Goal: Transaction & Acquisition: Purchase product/service

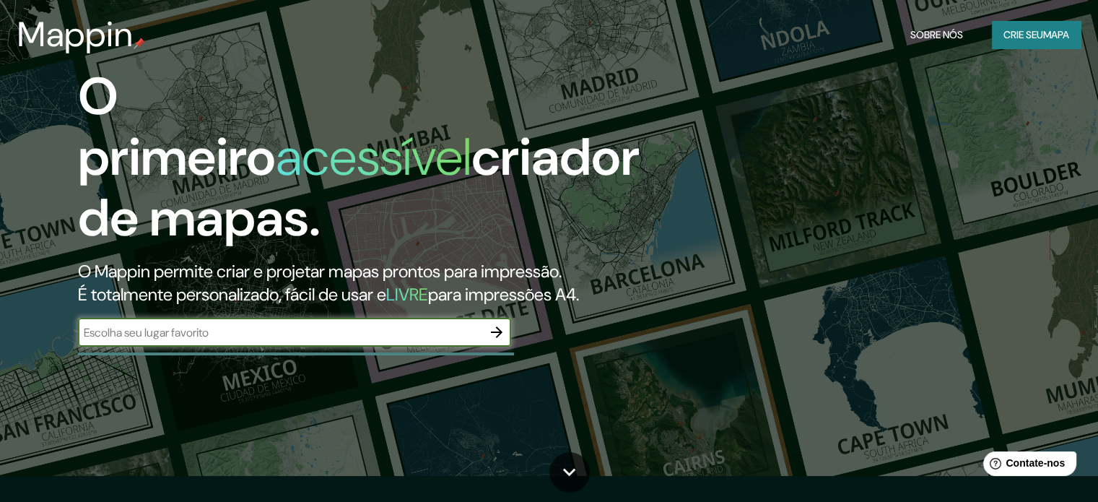
scroll to position [72, 0]
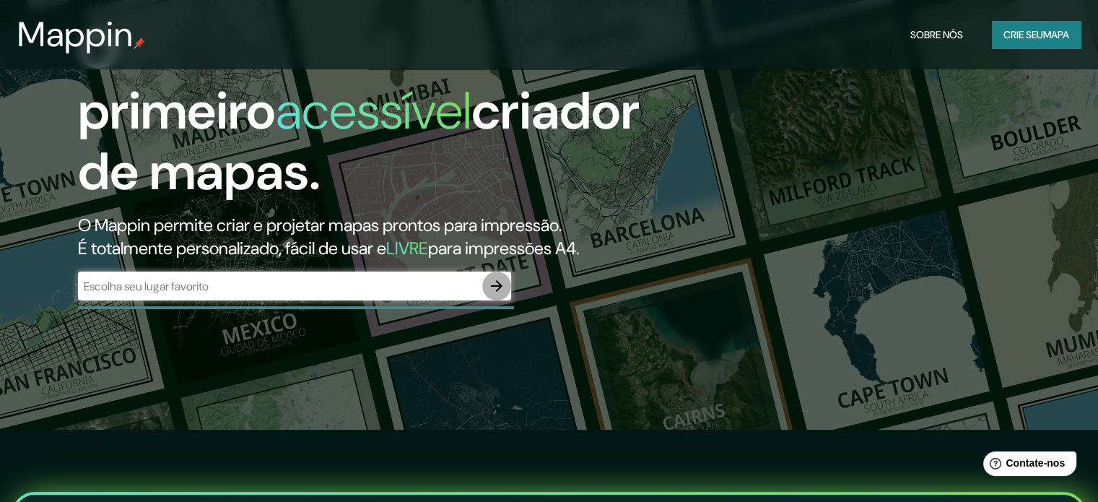
click at [495, 288] on icon "button" at bounding box center [496, 285] width 17 height 17
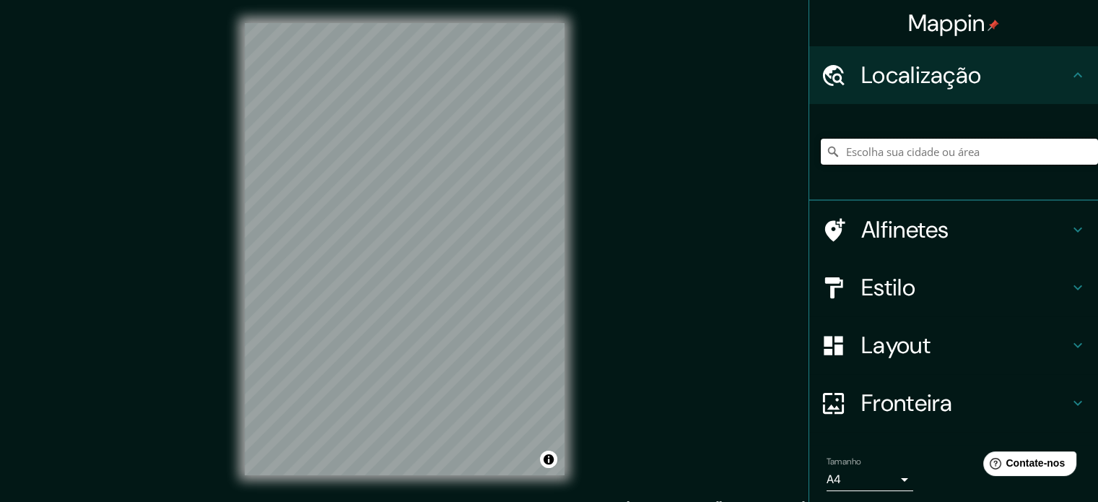
click at [886, 161] on input "Escolha sua cidade ou área" at bounding box center [959, 152] width 277 height 26
click at [1017, 152] on input "Uberlândia, Minas Gerais, Brasil" at bounding box center [959, 152] width 277 height 26
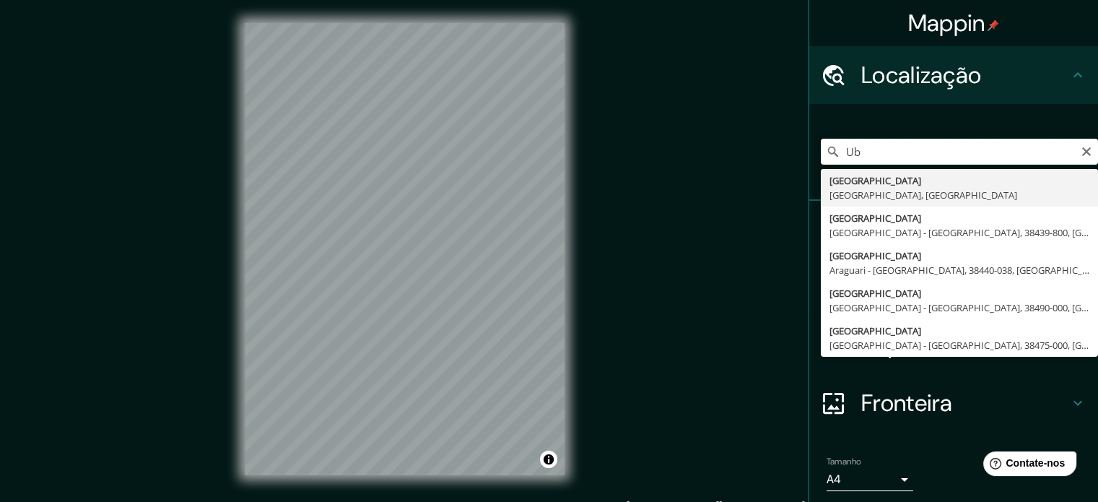
type input "U"
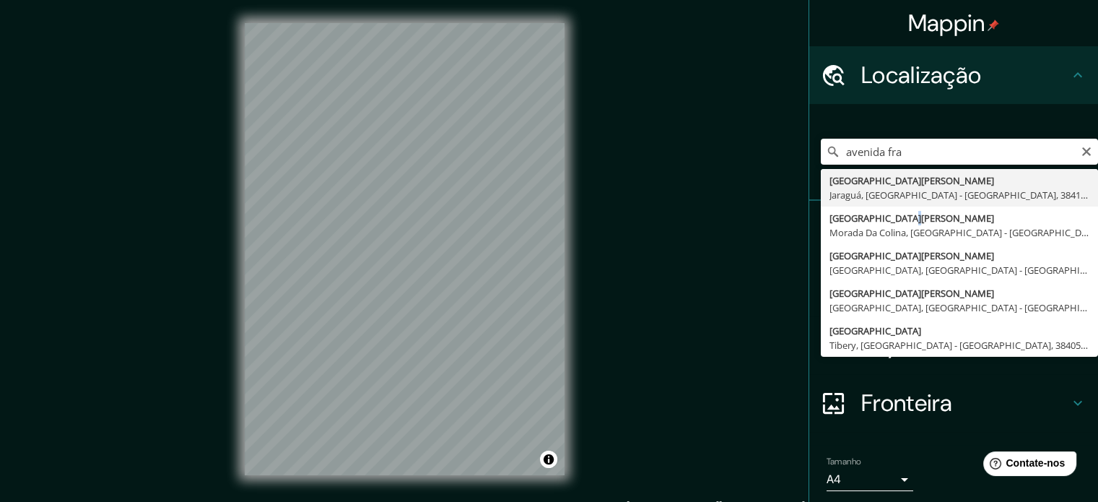
type input "[GEOGRAPHIC_DATA][PERSON_NAME], [GEOGRAPHIC_DATA], [GEOGRAPHIC_DATA] - [GEOGRAP…"
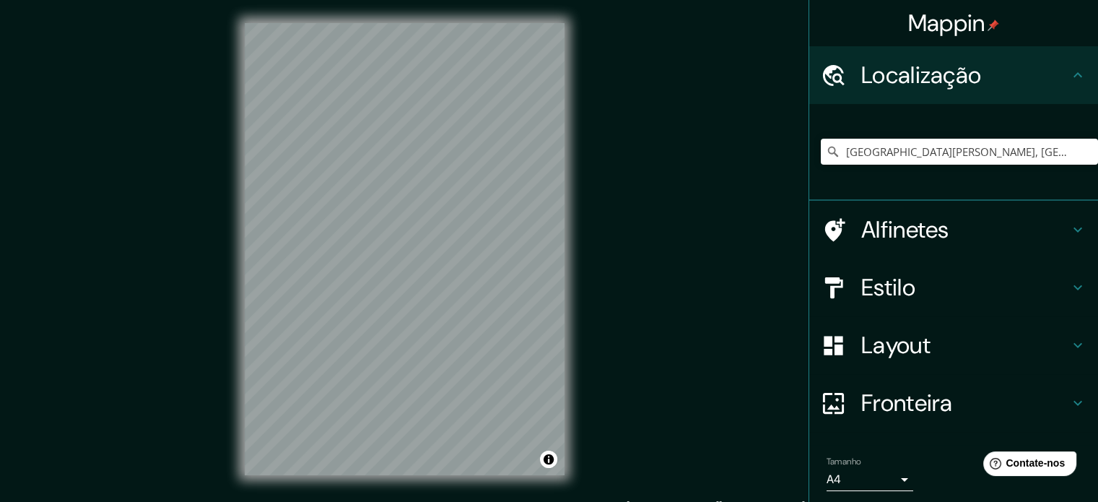
click at [929, 274] on h4 "Estilo" at bounding box center [966, 287] width 208 height 29
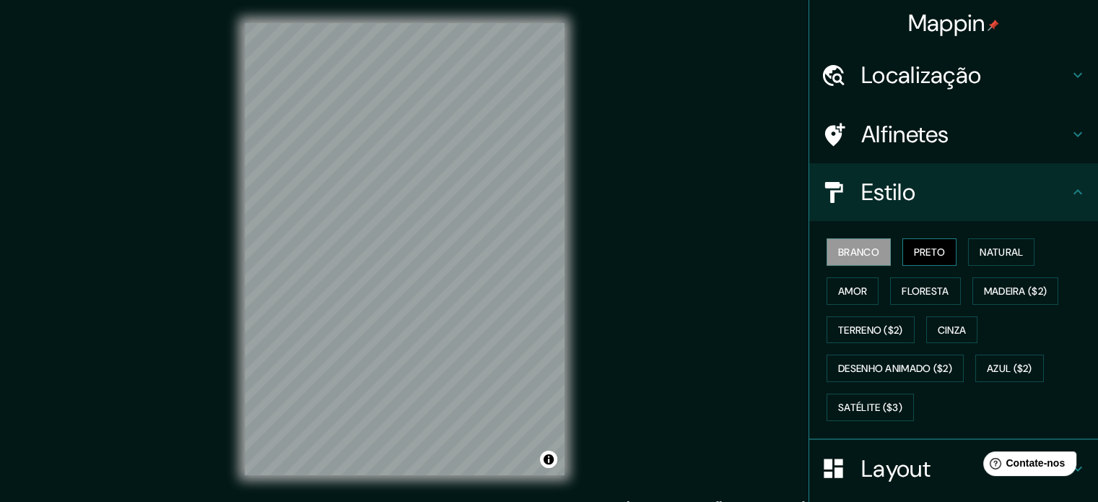
click at [914, 246] on font "Preto" at bounding box center [930, 252] width 32 height 13
click at [864, 256] on font "Branco" at bounding box center [858, 252] width 41 height 13
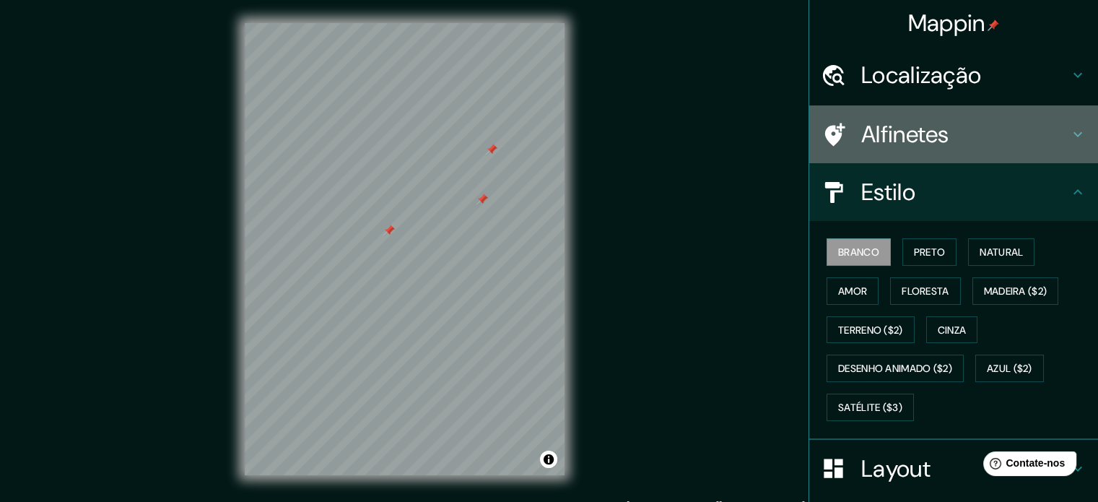
click at [925, 132] on font "Alfinetes" at bounding box center [906, 134] width 88 height 30
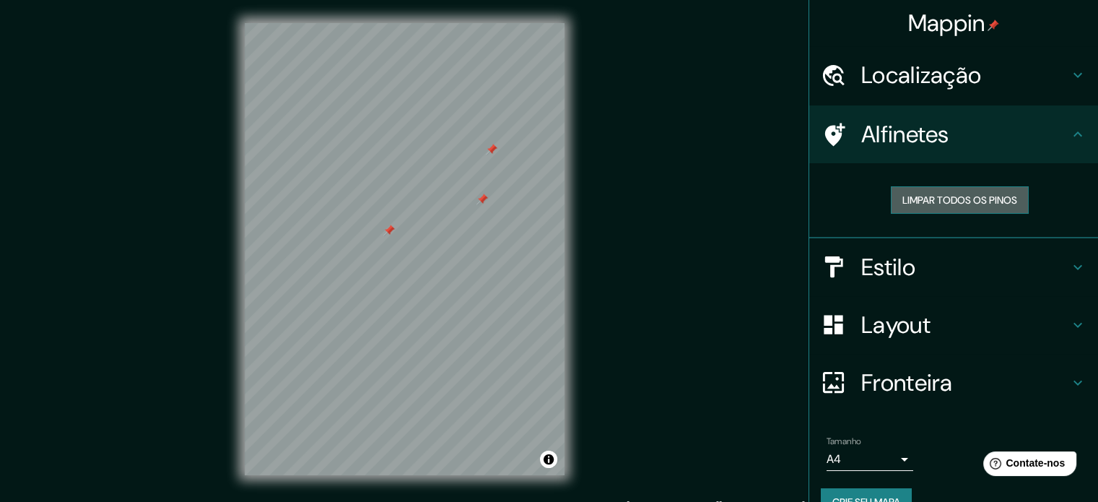
click at [933, 195] on font "Limpar todos os pinos" at bounding box center [960, 200] width 115 height 13
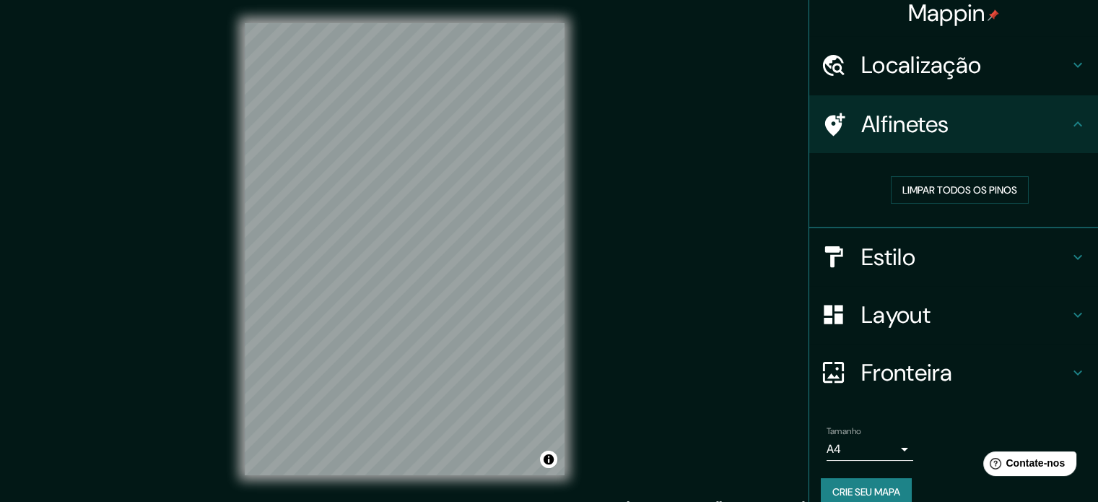
scroll to position [29, 0]
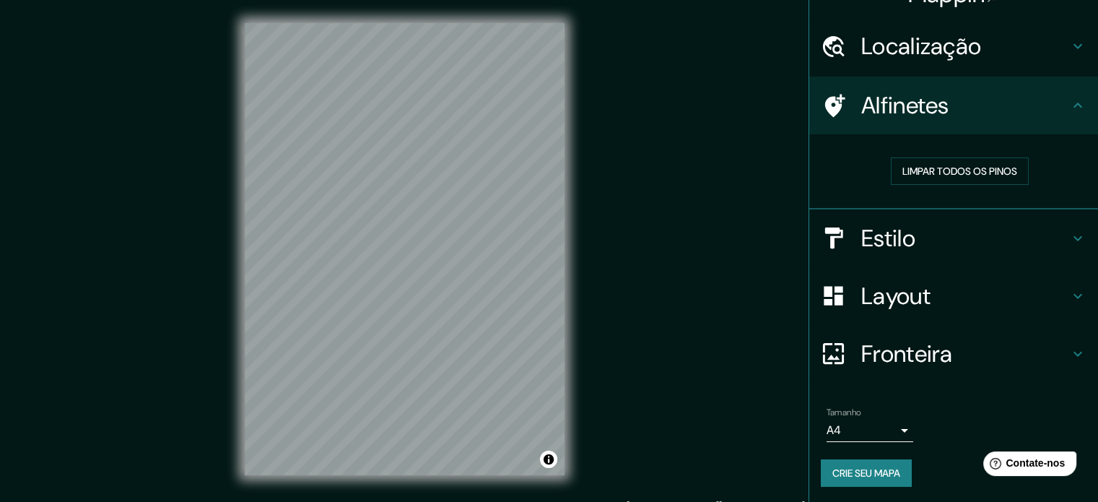
click at [881, 229] on font "Estilo" at bounding box center [889, 238] width 54 height 30
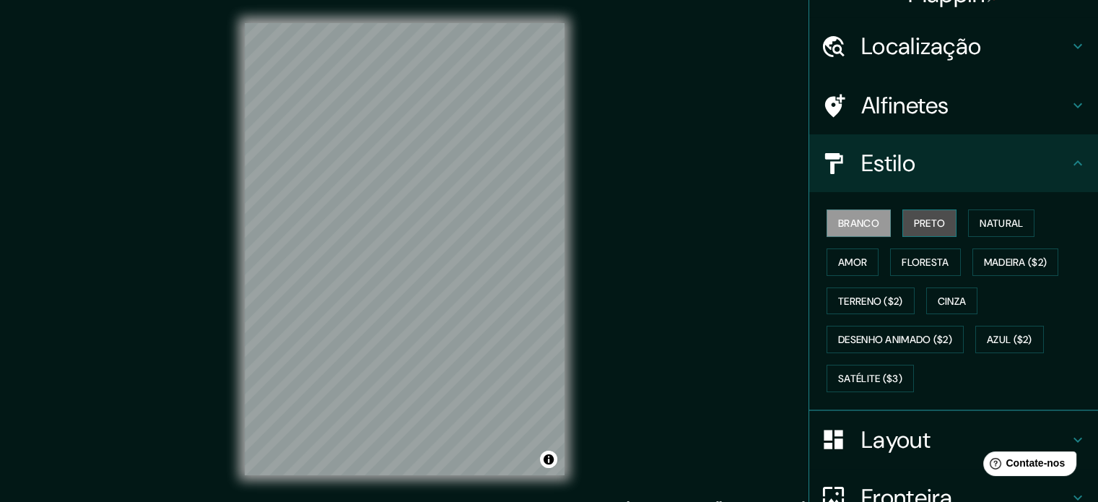
click at [903, 224] on button "Preto" at bounding box center [930, 222] width 55 height 27
click at [851, 227] on font "Branco" at bounding box center [858, 223] width 41 height 13
click at [849, 256] on font "Amor" at bounding box center [852, 262] width 29 height 13
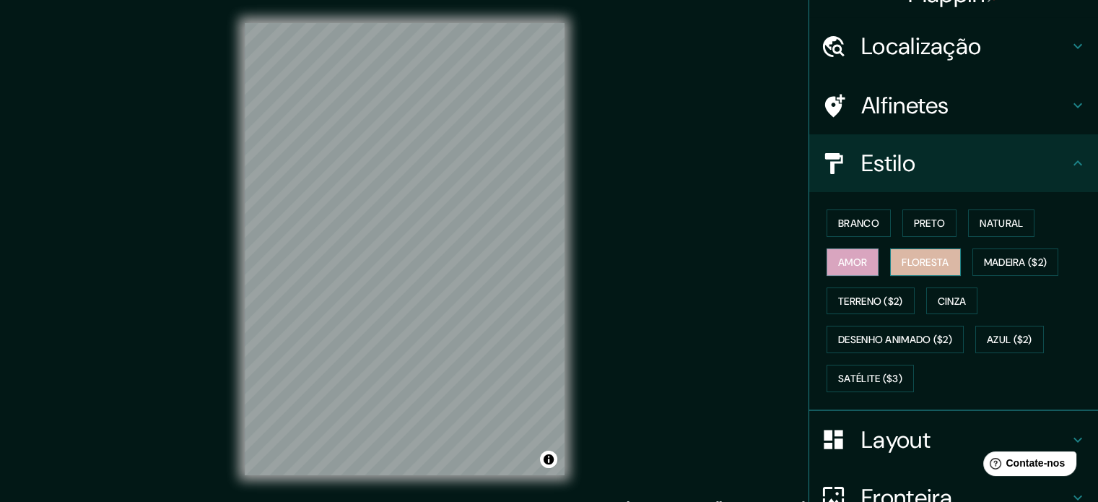
click at [902, 256] on font "Floresta" at bounding box center [925, 262] width 47 height 13
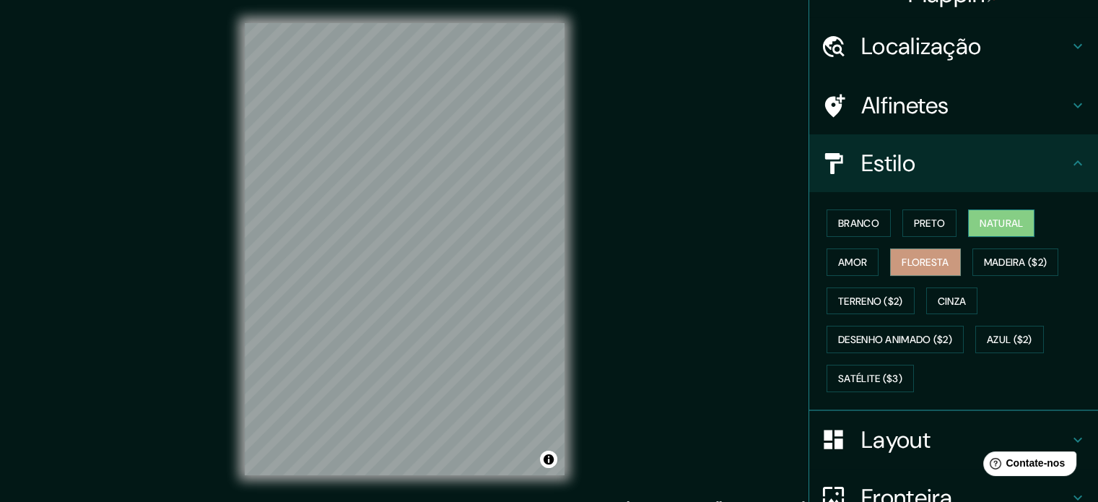
click at [980, 226] on font "Natural" at bounding box center [1001, 223] width 43 height 13
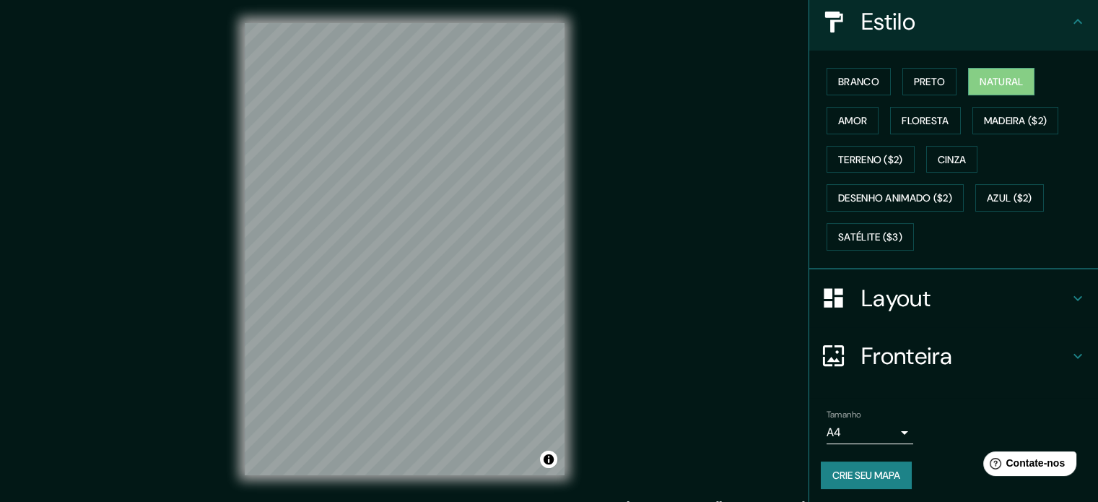
click at [921, 297] on h4 "Layout" at bounding box center [966, 298] width 208 height 29
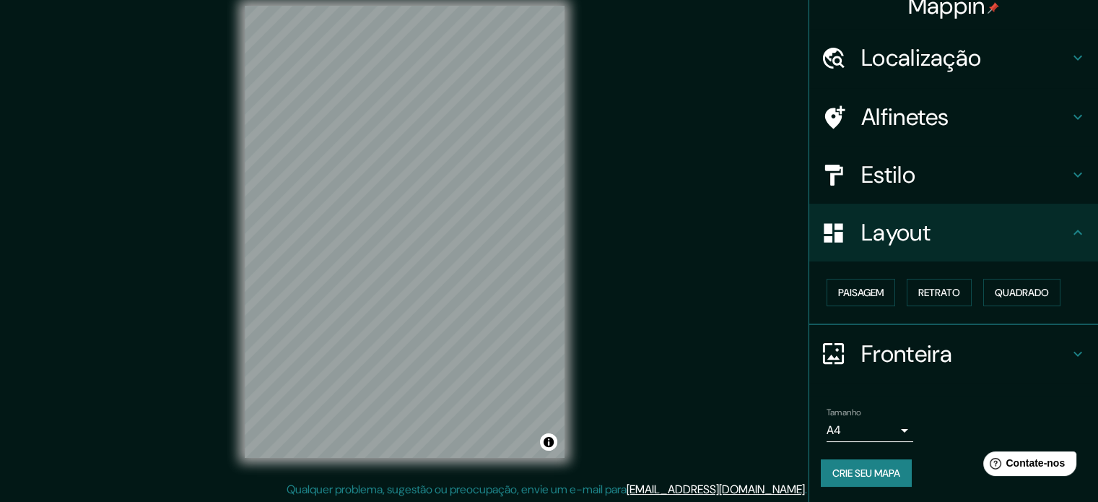
scroll to position [19, 0]
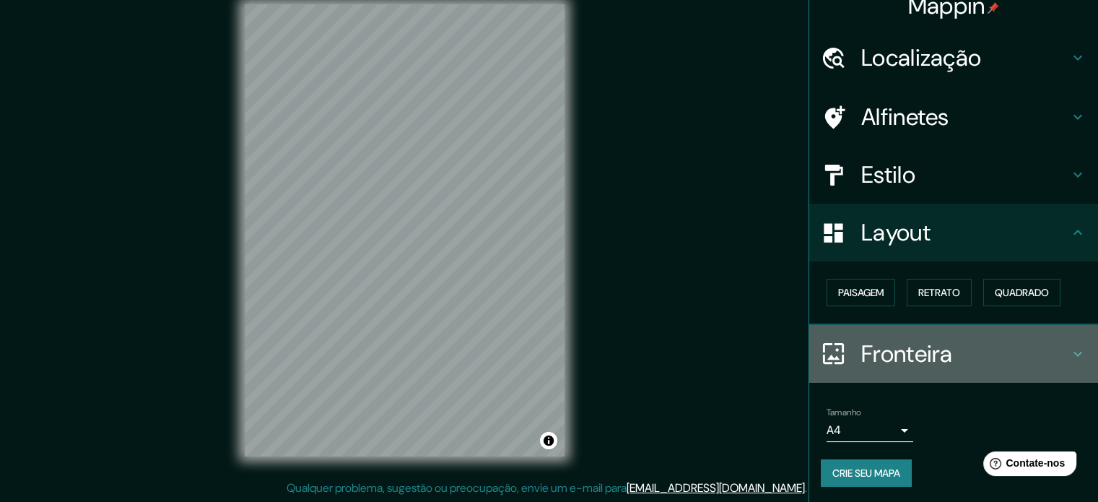
click at [937, 357] on font "Fronteira" at bounding box center [908, 354] width 92 height 30
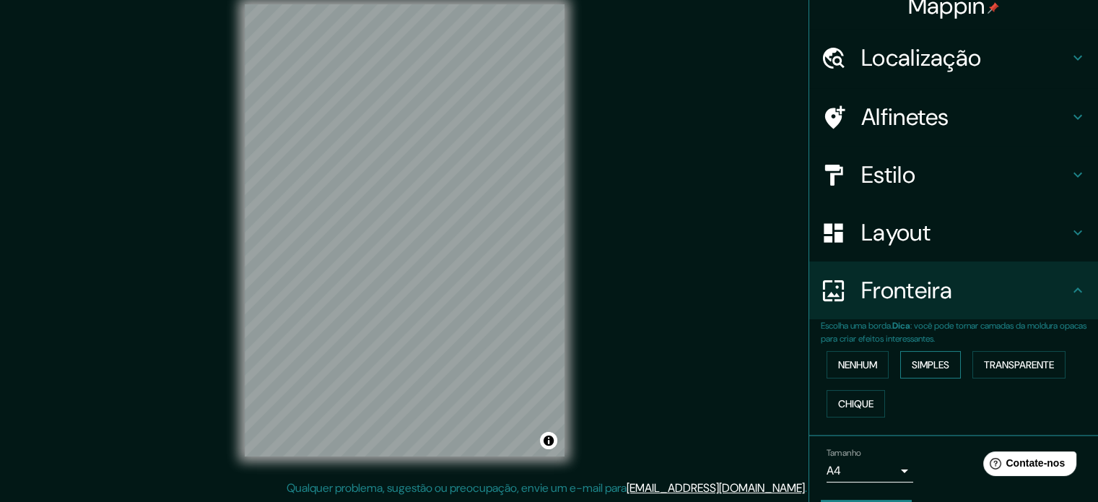
scroll to position [58, 0]
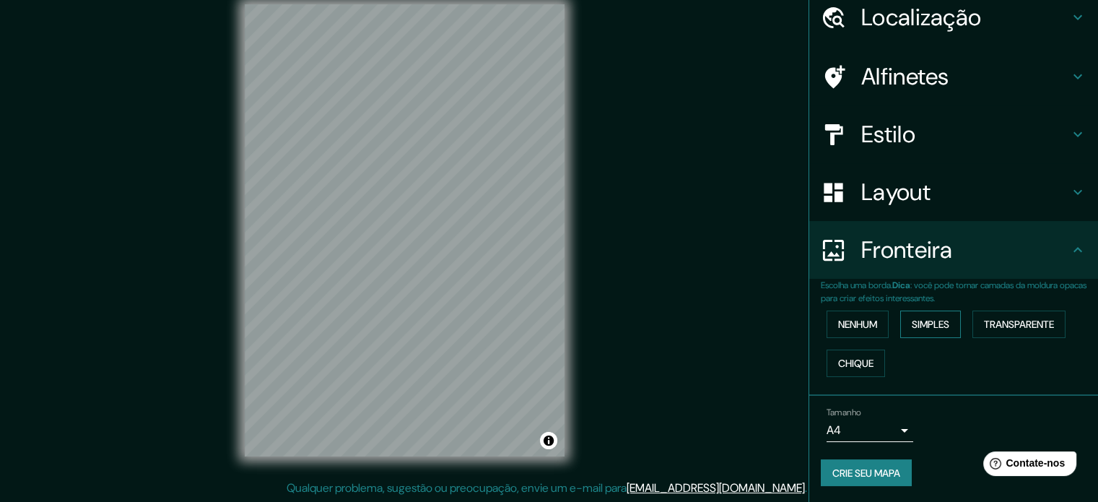
click at [919, 320] on font "Simples" at bounding box center [931, 324] width 38 height 13
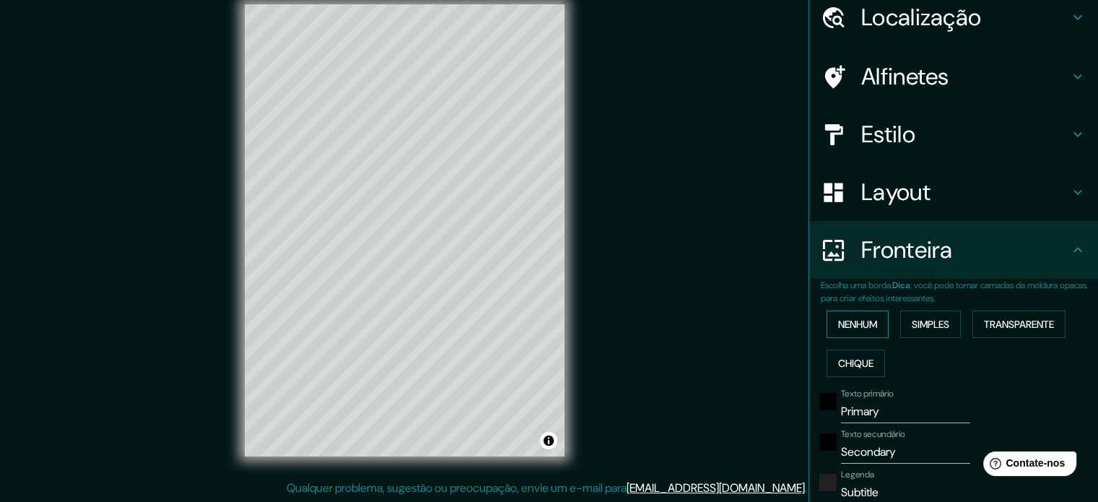
click at [853, 320] on font "Nenhum" at bounding box center [857, 324] width 39 height 13
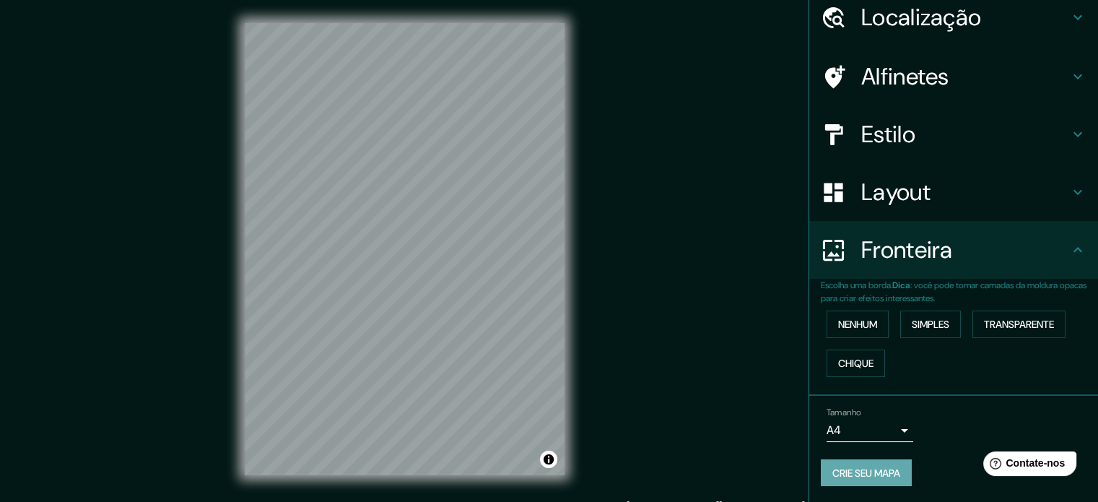
click at [888, 467] on font "Crie seu mapa" at bounding box center [867, 473] width 68 height 13
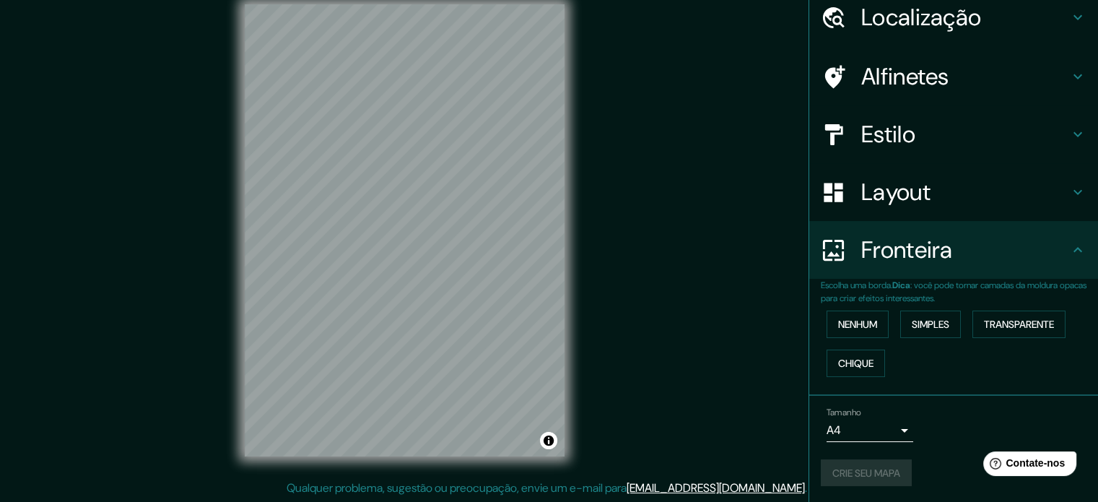
click at [842, 470] on div "Crie seu mapa" at bounding box center [954, 472] width 266 height 27
click at [843, 471] on div "Crie seu mapa" at bounding box center [954, 472] width 266 height 27
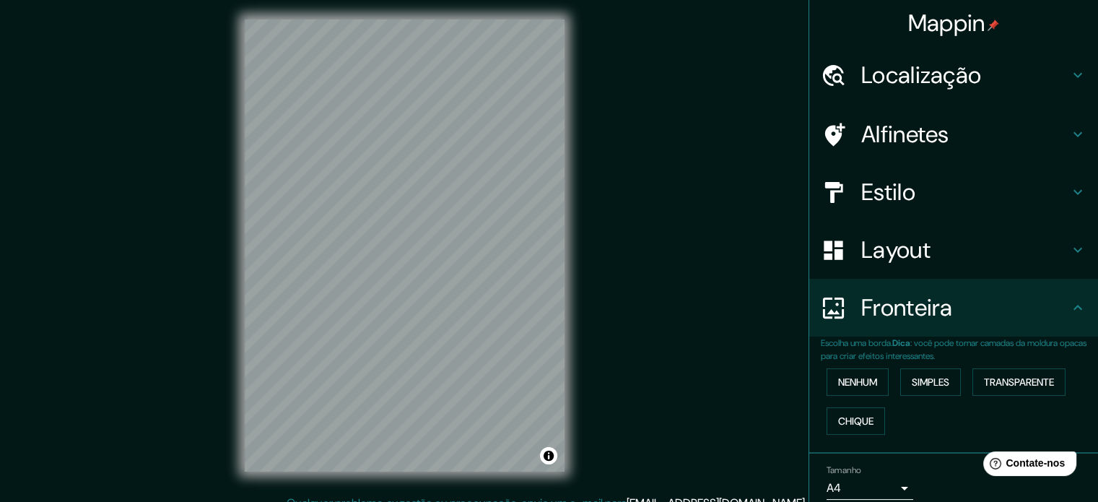
scroll to position [0, 0]
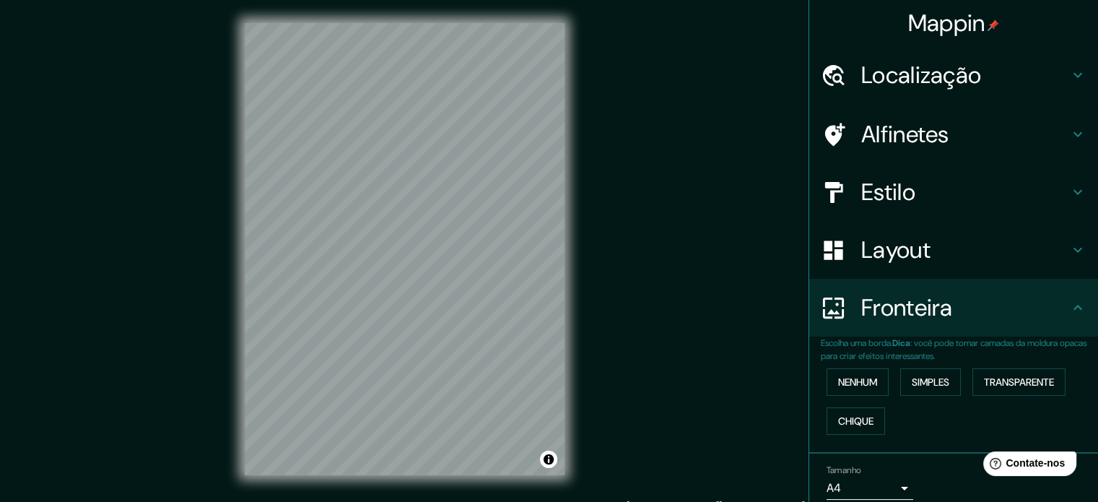
click at [575, 48] on div "© Mapbox © OpenStreetMap Improve this map" at bounding box center [405, 249] width 366 height 498
click at [136, 350] on div "Mappin Localização Avenida Francisco Galassi, Morada Da Colina, Uberlândia - Mi…" at bounding box center [549, 260] width 1098 height 521
click at [862, 133] on font "Alfinetes" at bounding box center [906, 134] width 88 height 30
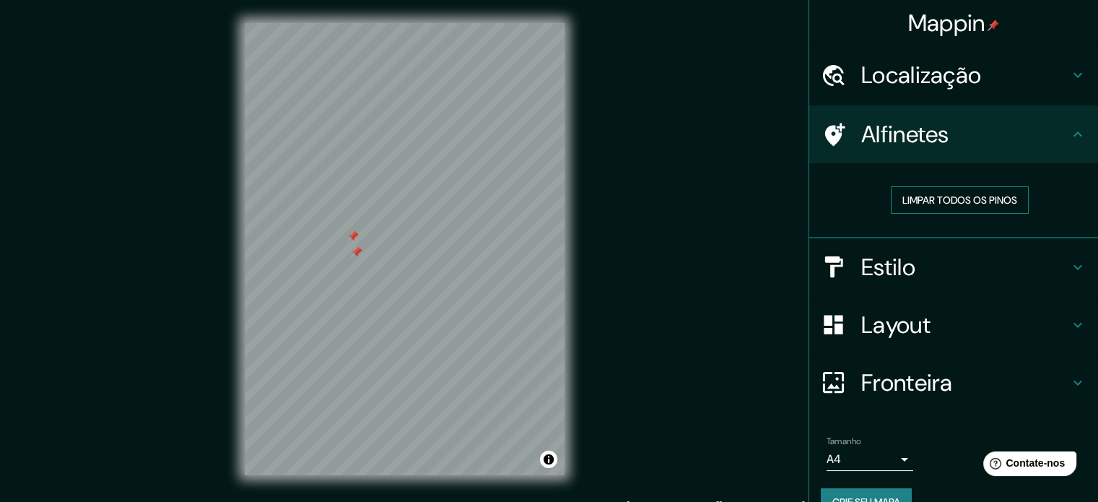
click at [912, 201] on font "Limpar todos os pinos" at bounding box center [960, 200] width 115 height 13
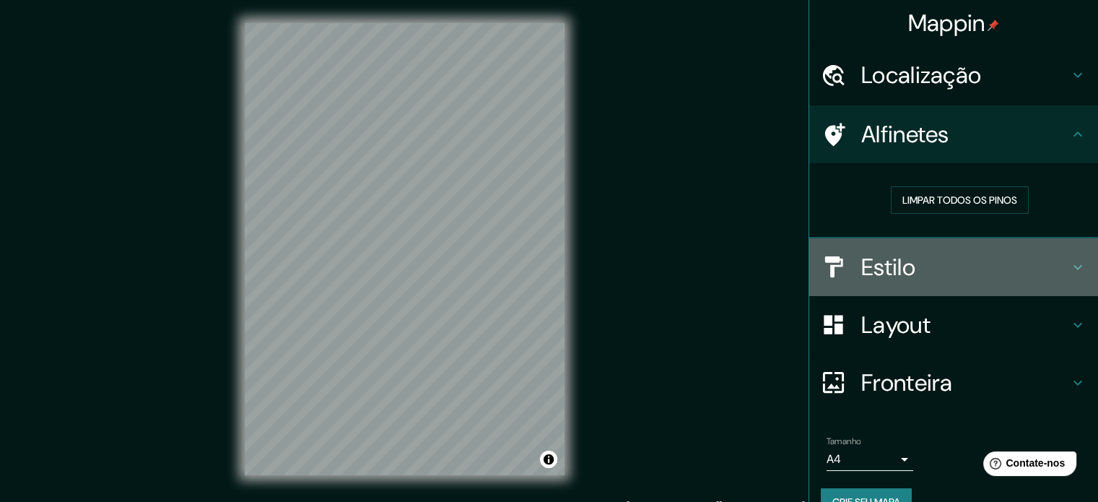
click at [895, 266] on font "Estilo" at bounding box center [889, 267] width 54 height 30
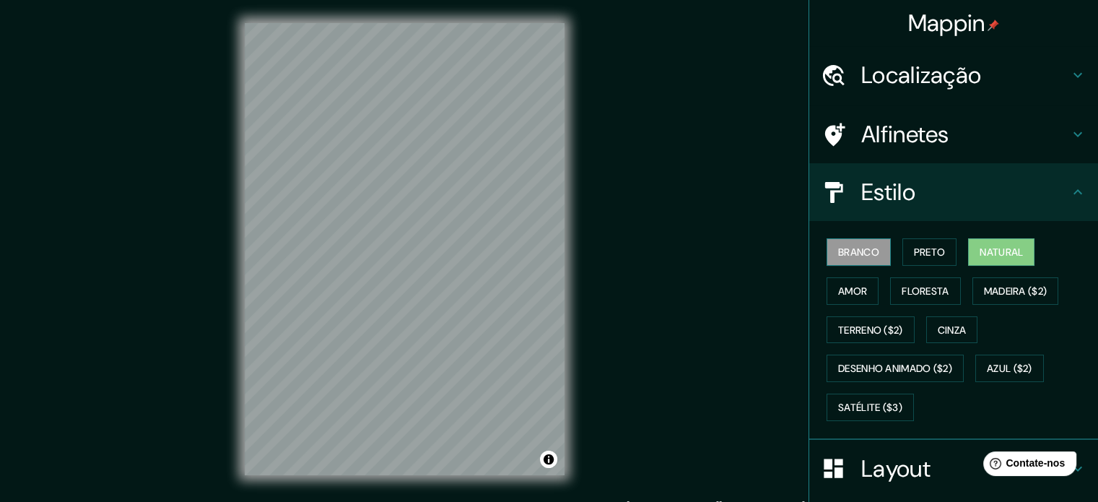
click at [839, 251] on font "Branco" at bounding box center [858, 252] width 41 height 13
click at [888, 252] on div "Branco Preto Natural Amor Floresta Madeira ($2) Terreno ($2) Cinza Desenho anim…" at bounding box center [959, 330] width 277 height 194
click at [914, 259] on font "Preto" at bounding box center [930, 252] width 32 height 19
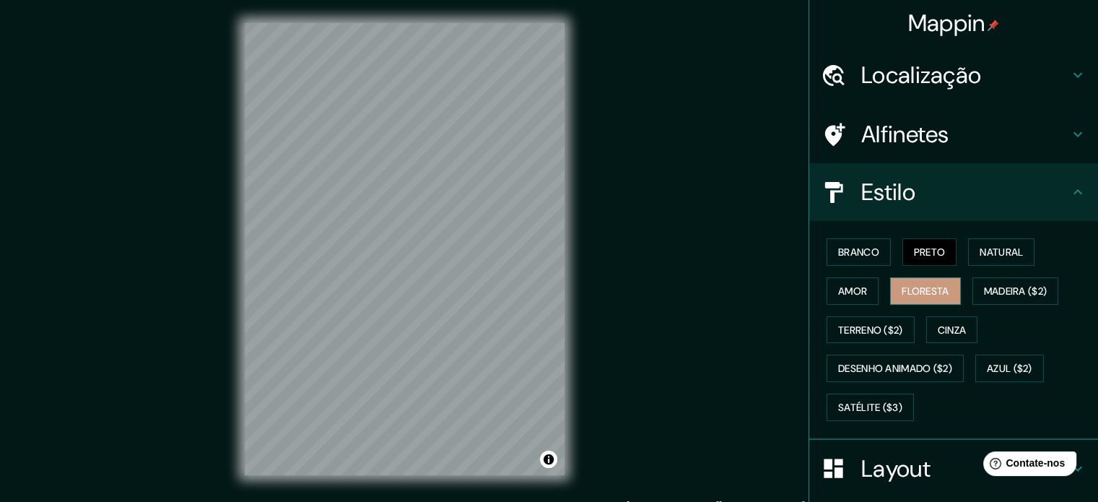
click at [913, 290] on font "Floresta" at bounding box center [925, 291] width 47 height 13
click at [862, 293] on button "Amor" at bounding box center [853, 290] width 52 height 27
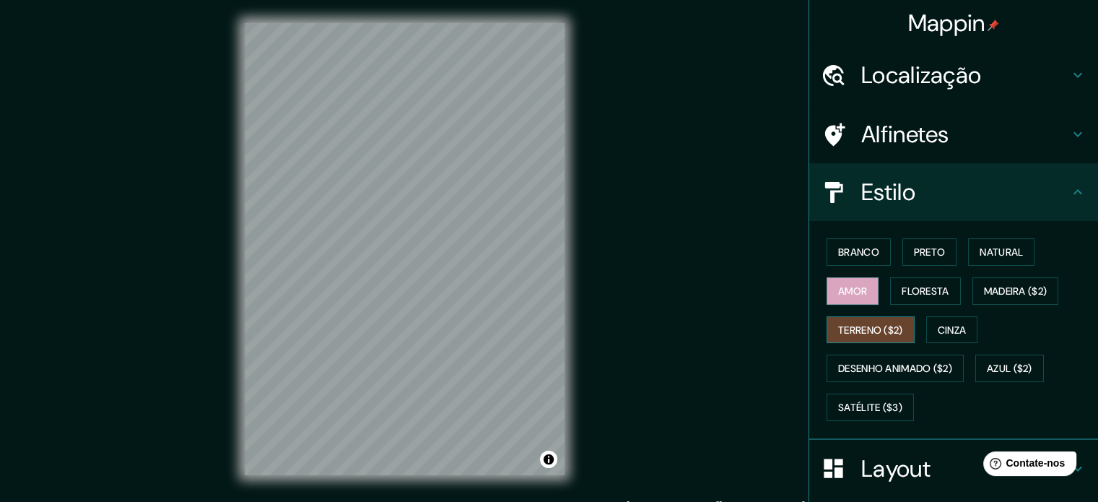
click at [874, 324] on font "Terreno ($2)" at bounding box center [870, 330] width 65 height 13
click at [903, 287] on font "Floresta" at bounding box center [925, 291] width 47 height 13
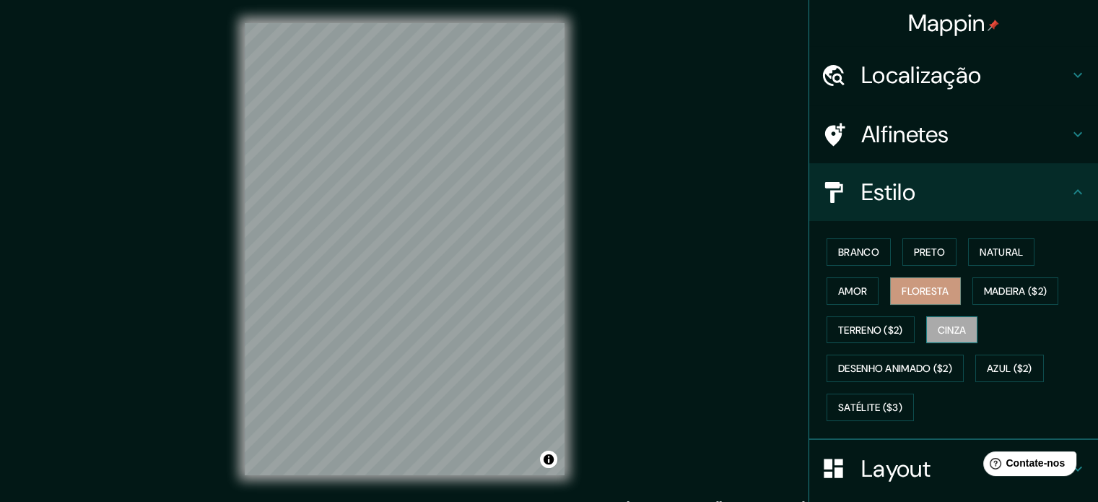
click at [938, 326] on font "Cinza" at bounding box center [952, 330] width 29 height 13
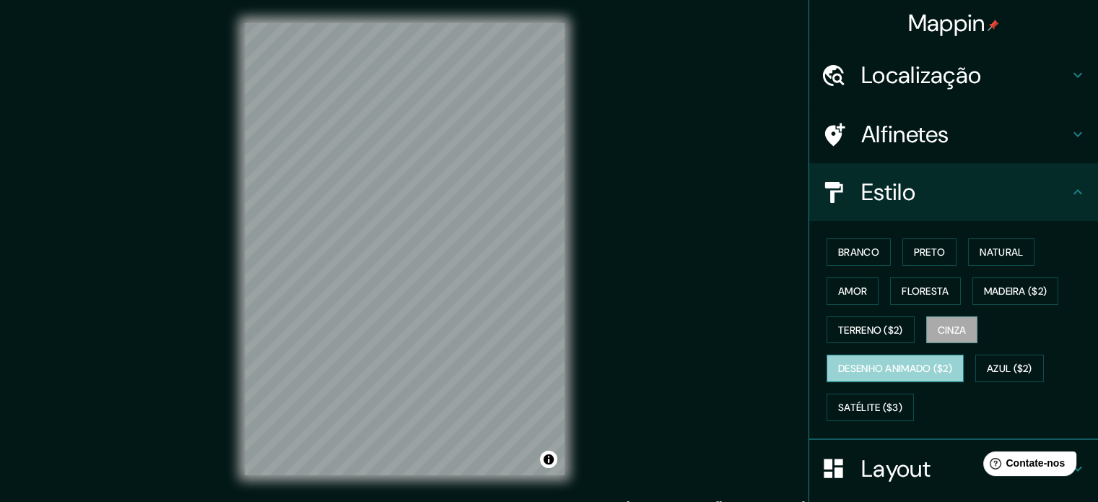
click at [886, 365] on font "Desenho animado ($2)" at bounding box center [895, 369] width 114 height 13
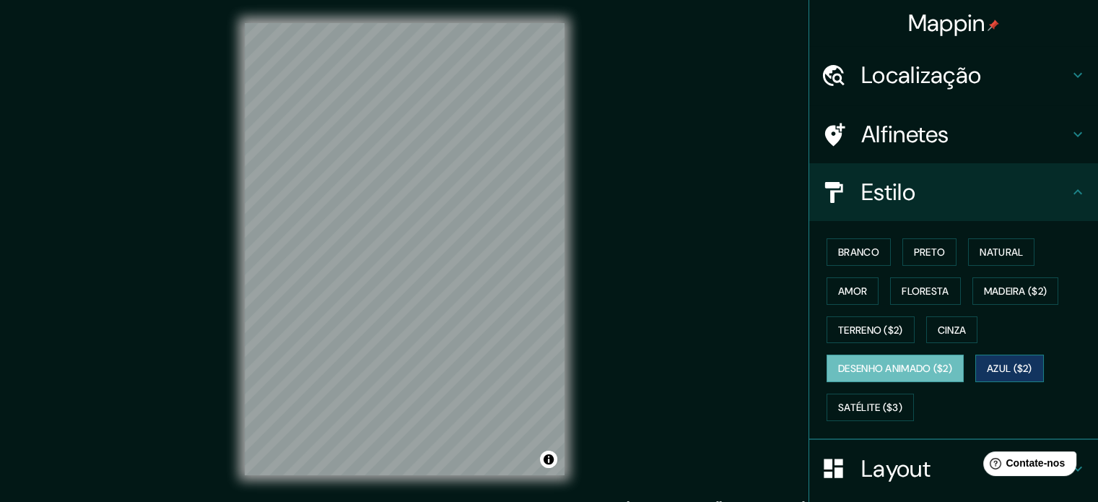
click at [1011, 363] on font "Azul ($2)" at bounding box center [1009, 369] width 45 height 13
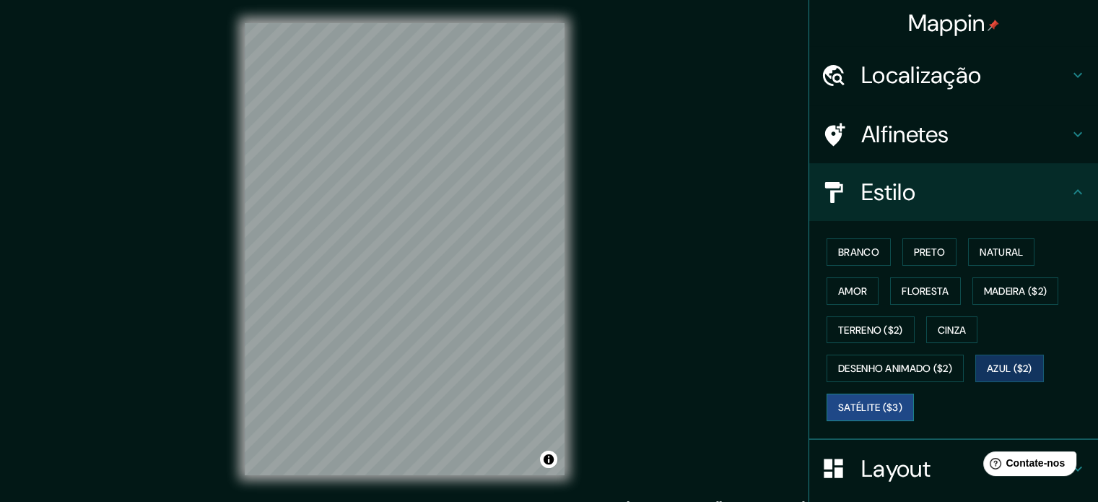
click at [862, 404] on font "Satélite ($3)" at bounding box center [870, 407] width 64 height 13
click at [914, 253] on font "Preto" at bounding box center [930, 252] width 32 height 13
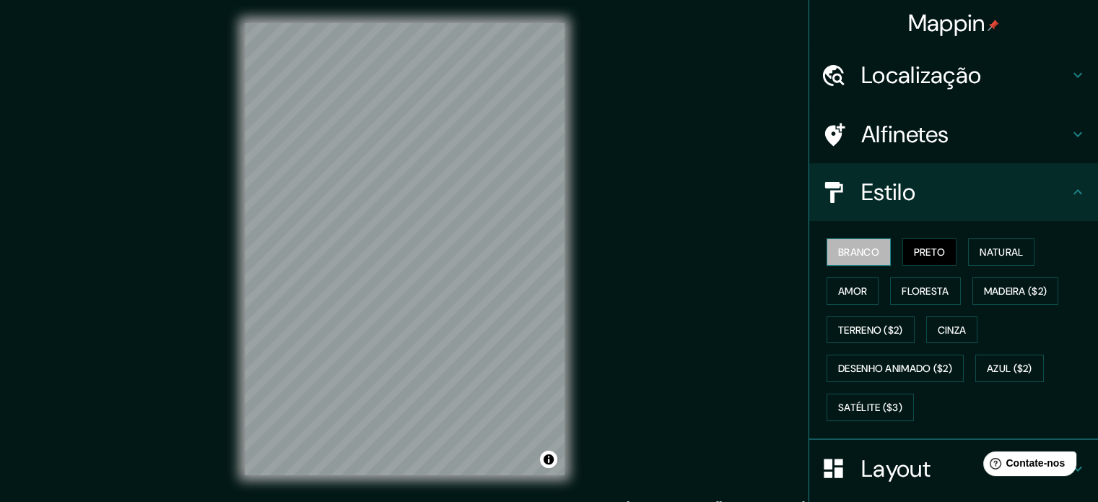
click at [859, 254] on font "Branco" at bounding box center [858, 252] width 41 height 13
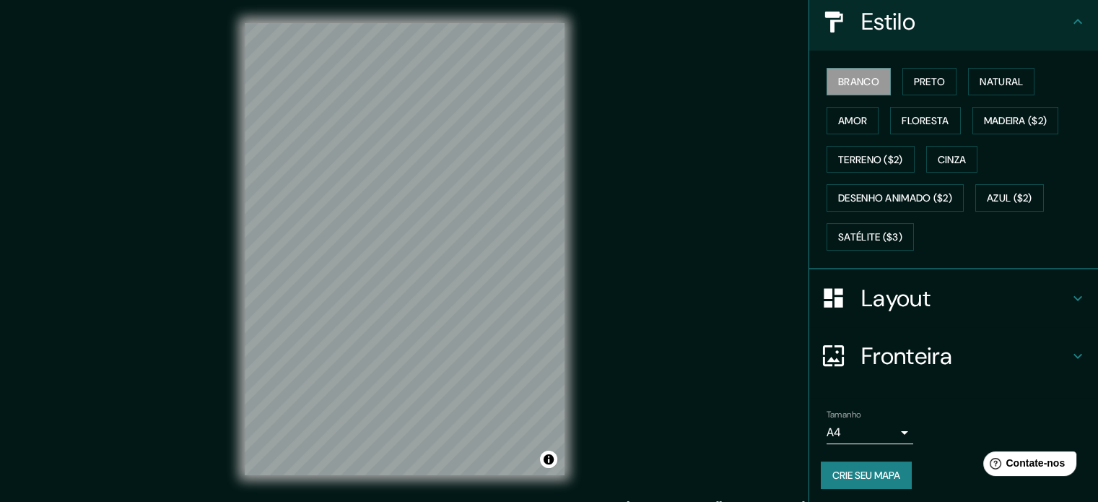
click at [967, 297] on h4 "Layout" at bounding box center [966, 298] width 208 height 29
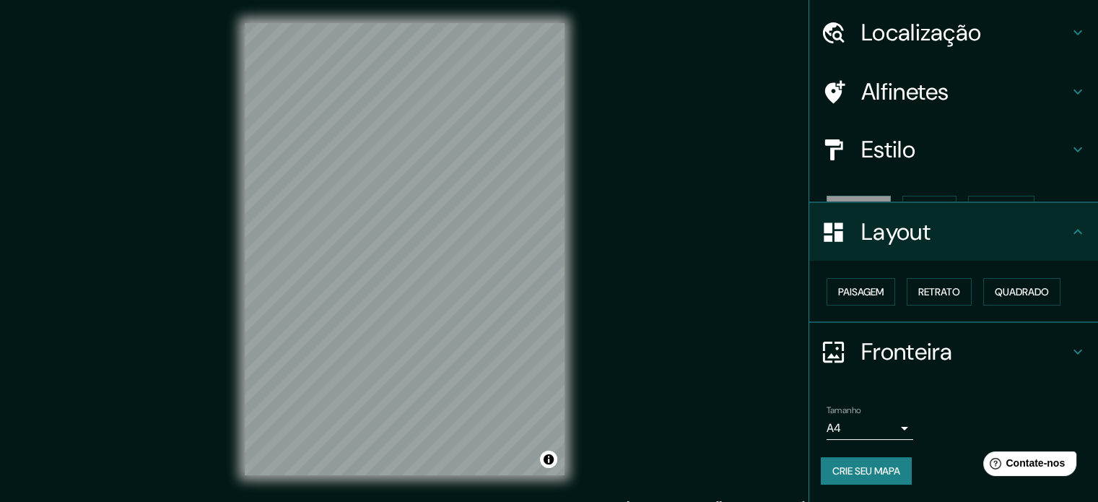
scroll to position [17, 0]
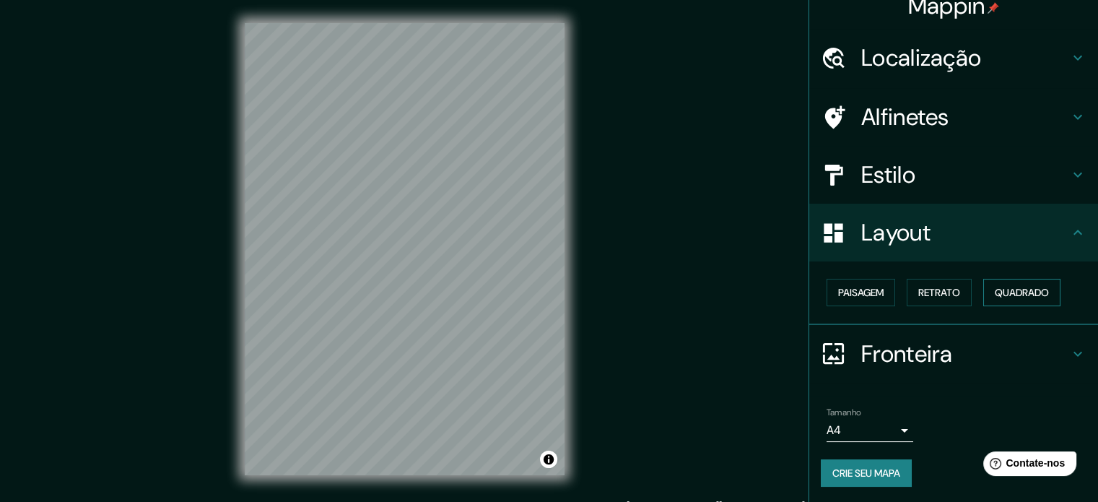
click at [1009, 296] on font "Quadrado" at bounding box center [1022, 292] width 54 height 13
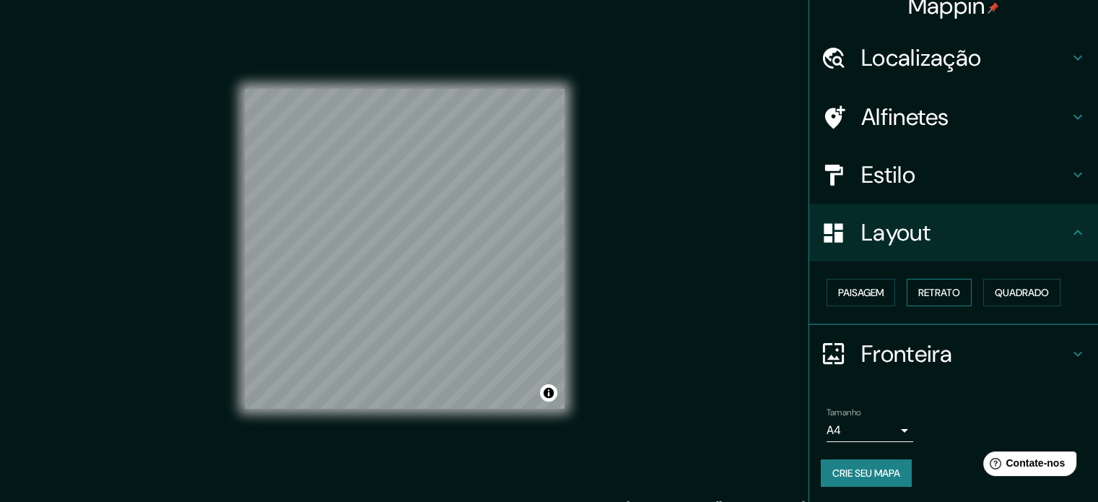
click at [953, 298] on font "Retrato" at bounding box center [940, 292] width 42 height 13
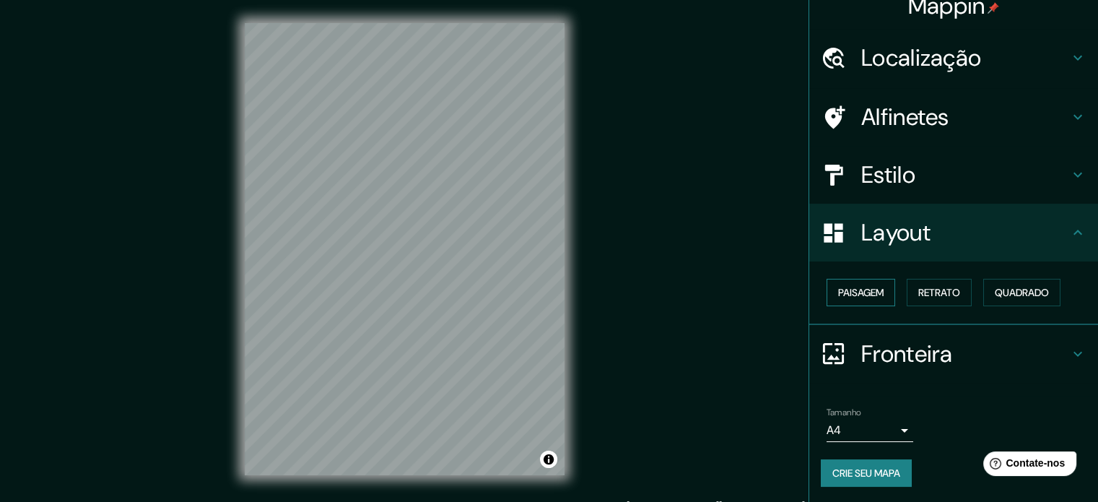
click at [861, 303] on button "Paisagem" at bounding box center [861, 292] width 69 height 27
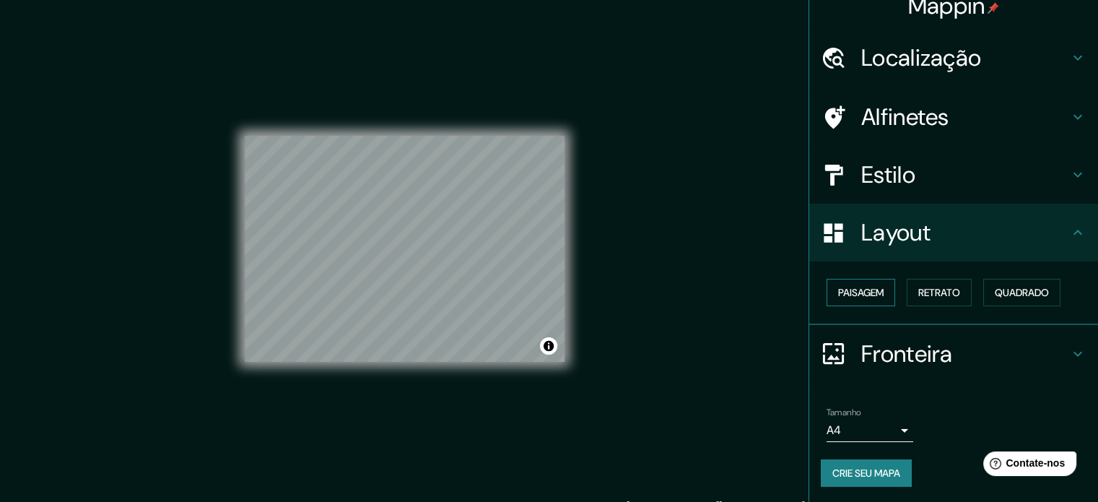
click at [864, 300] on font "Paisagem" at bounding box center [860, 292] width 45 height 19
click at [879, 305] on div "Paisagem Retrato Quadrado" at bounding box center [959, 292] width 277 height 39
click at [870, 290] on font "Paisagem" at bounding box center [860, 292] width 45 height 13
click at [919, 291] on font "Retrato" at bounding box center [940, 292] width 42 height 13
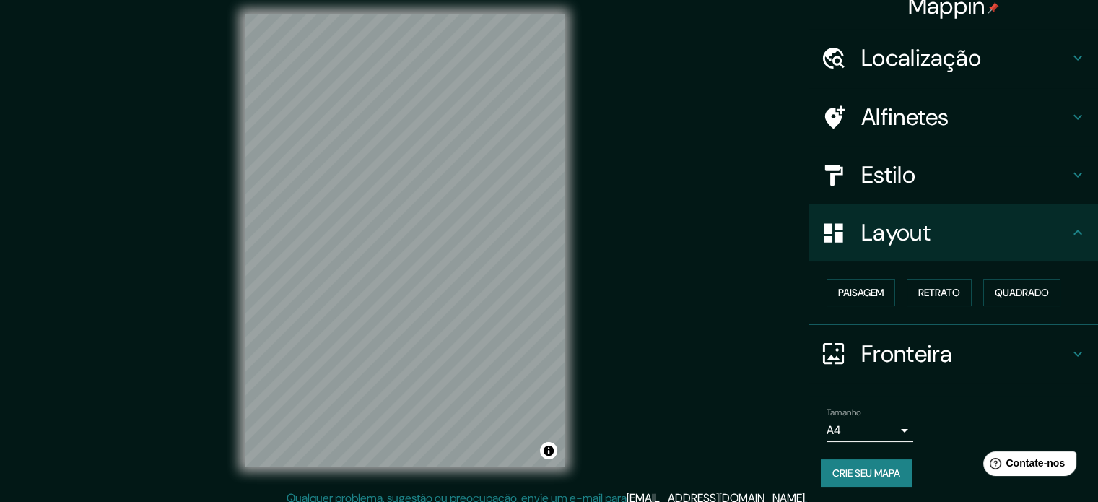
scroll to position [0, 0]
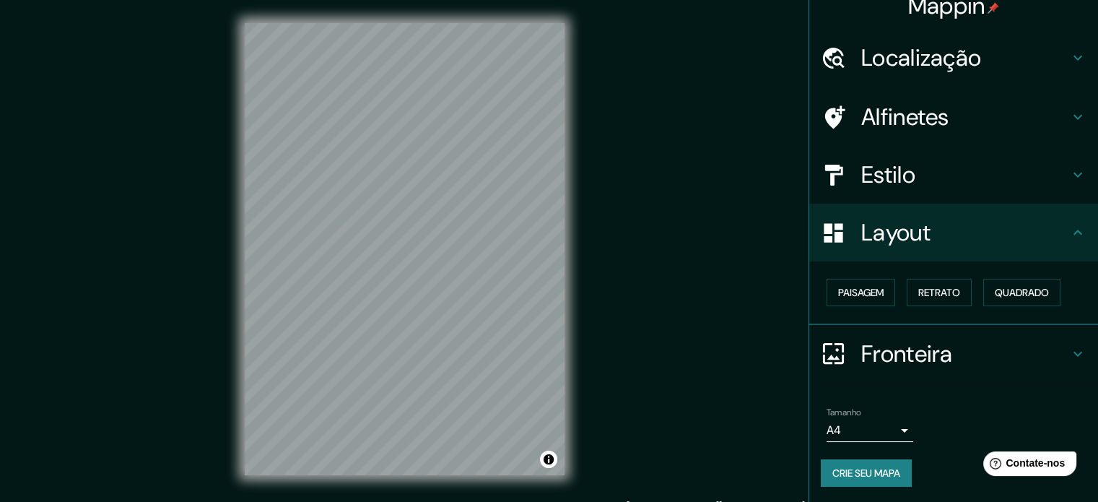
click at [841, 428] on body "Mappin Localização Avenida Francisco Galassi, Morada Da Colina, Uberlândia - Mi…" at bounding box center [549, 251] width 1098 height 502
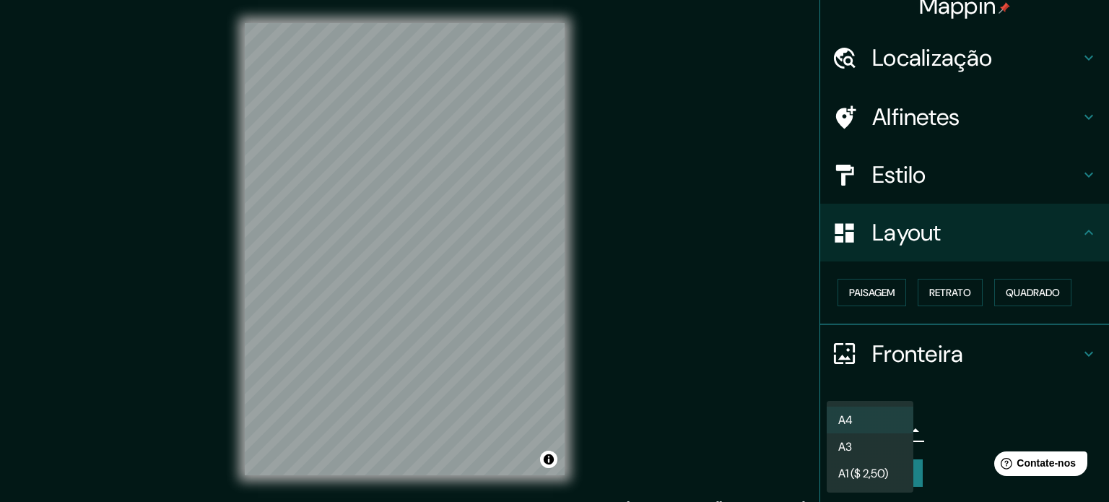
click at [978, 412] on div at bounding box center [554, 251] width 1109 height 502
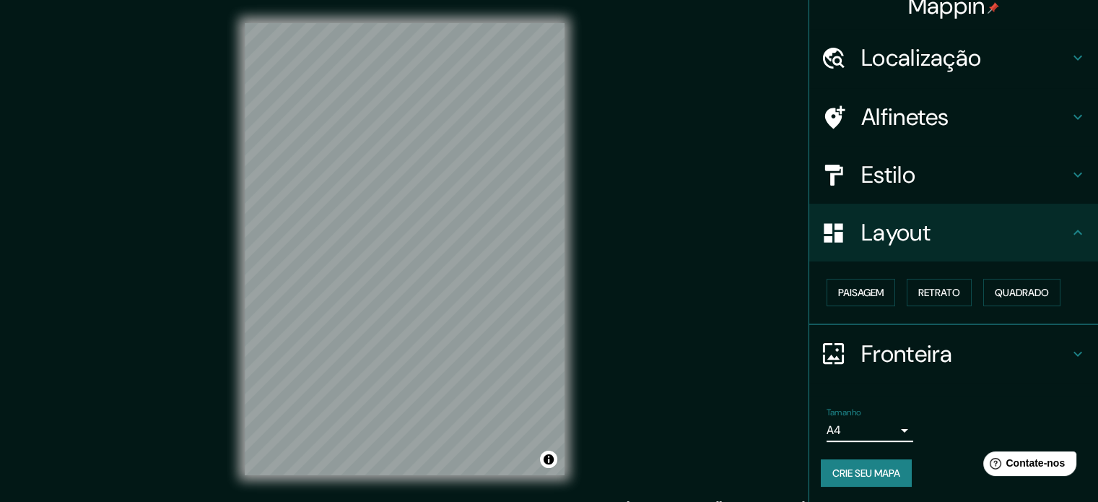
click at [867, 441] on div "Tamanho A4 single" at bounding box center [954, 425] width 266 height 46
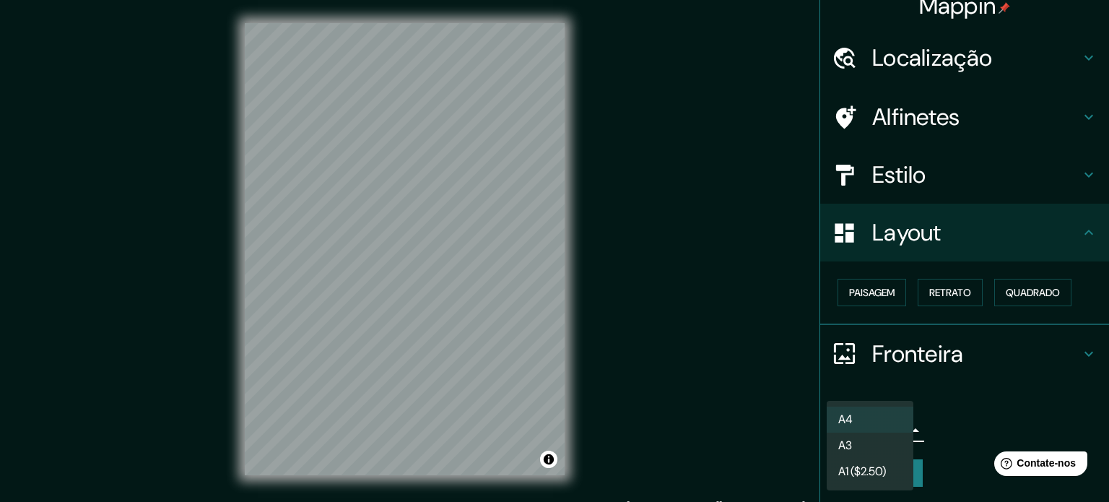
click at [863, 435] on body "Mappin Localização Avenida Francisco Galassi, Morada Da Colina, Uberlândia - Mi…" at bounding box center [554, 251] width 1109 height 502
click at [864, 440] on li "A3" at bounding box center [870, 446] width 87 height 27
type input "a4"
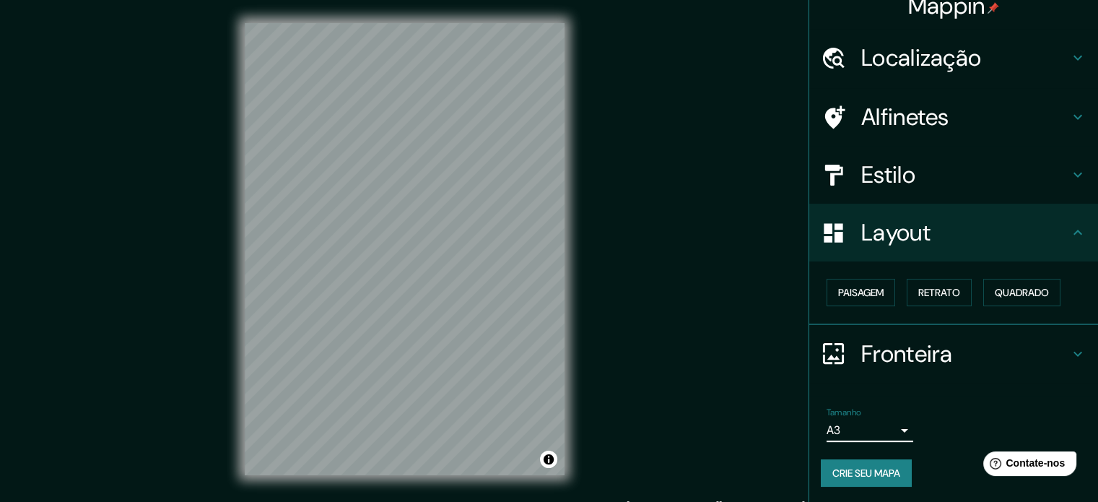
click at [862, 467] on font "Crie seu mapa" at bounding box center [867, 473] width 68 height 13
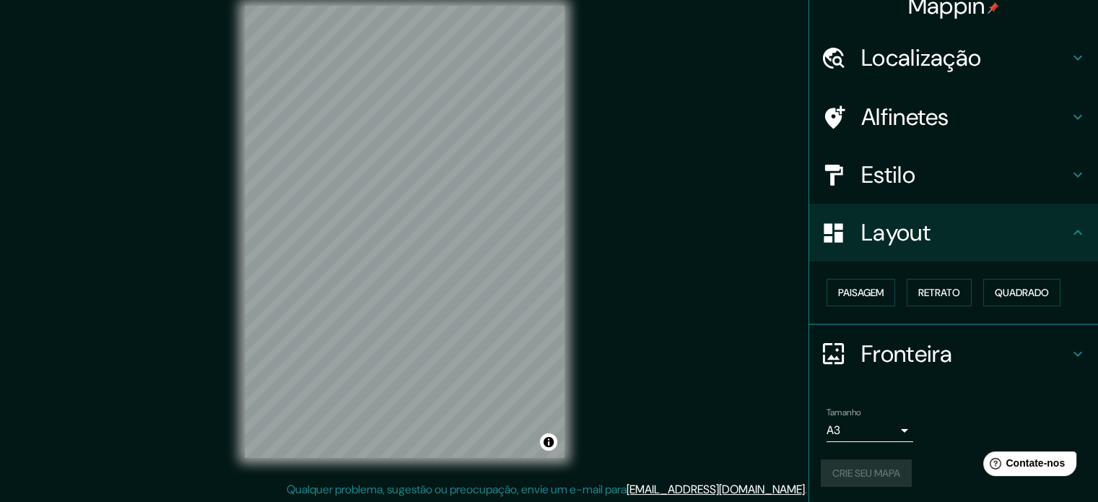
scroll to position [19, 0]
click at [566, 323] on div "© Mapbox © OpenStreetMap Improve this map" at bounding box center [405, 230] width 366 height 498
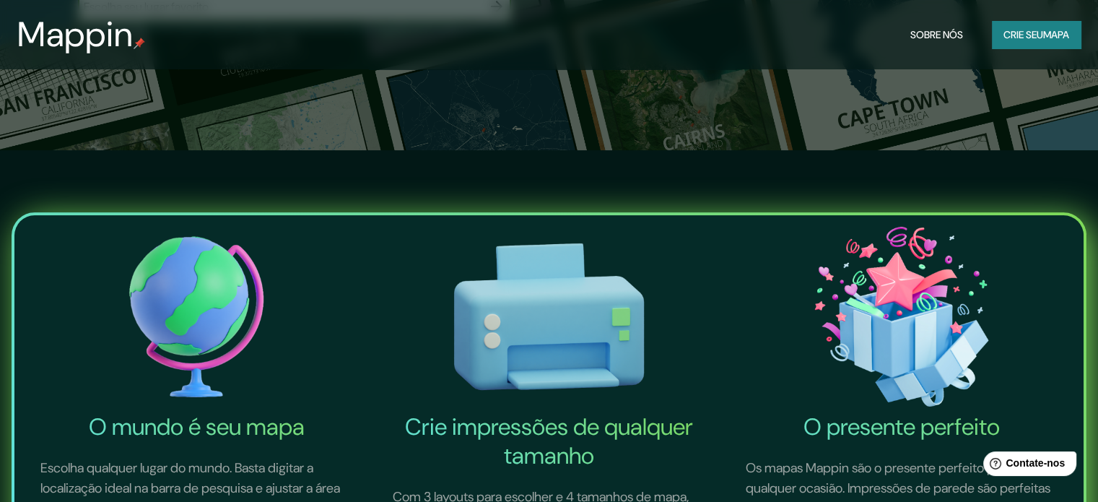
scroll to position [361, 0]
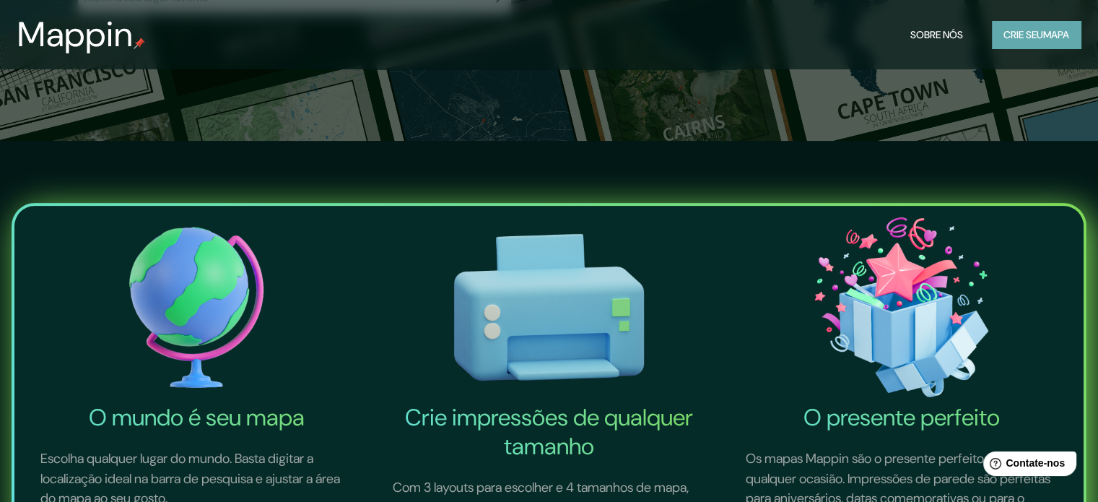
click at [1051, 24] on button "Crie seu mapa" at bounding box center [1036, 34] width 89 height 27
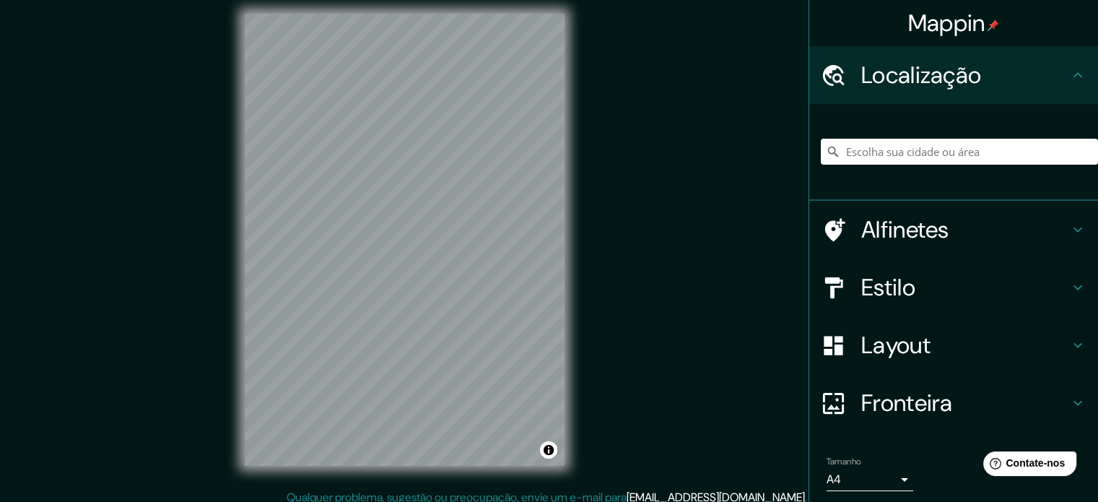
scroll to position [19, 0]
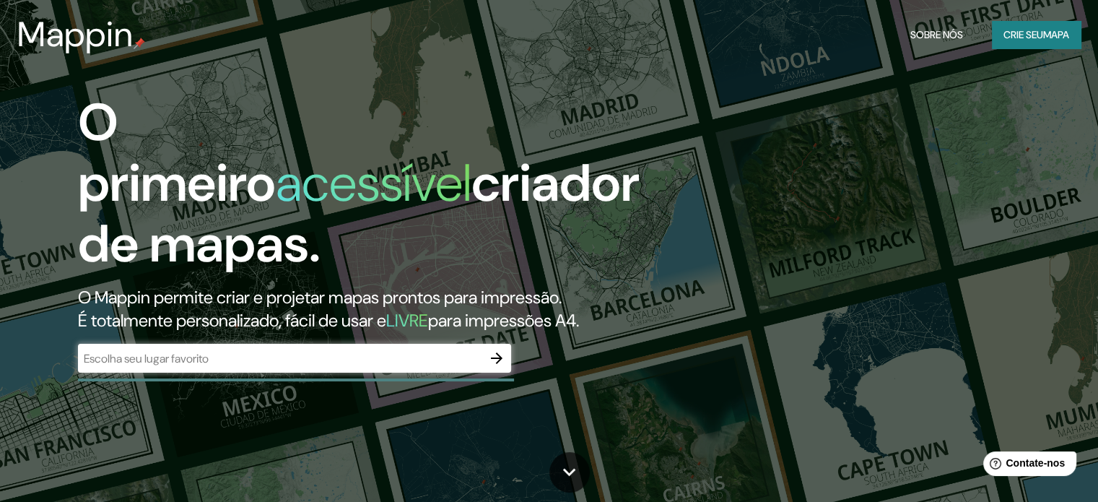
click at [489, 371] on div at bounding box center [496, 358] width 29 height 29
click at [464, 372] on div "​" at bounding box center [294, 358] width 433 height 29
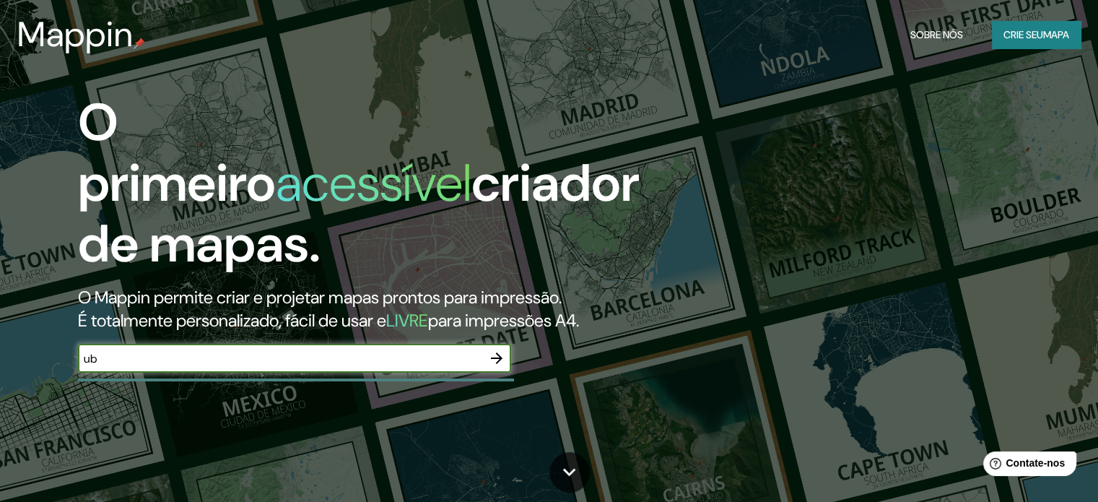
type input "u"
type input "uberlandia minas gerais avenida francisco galassi"
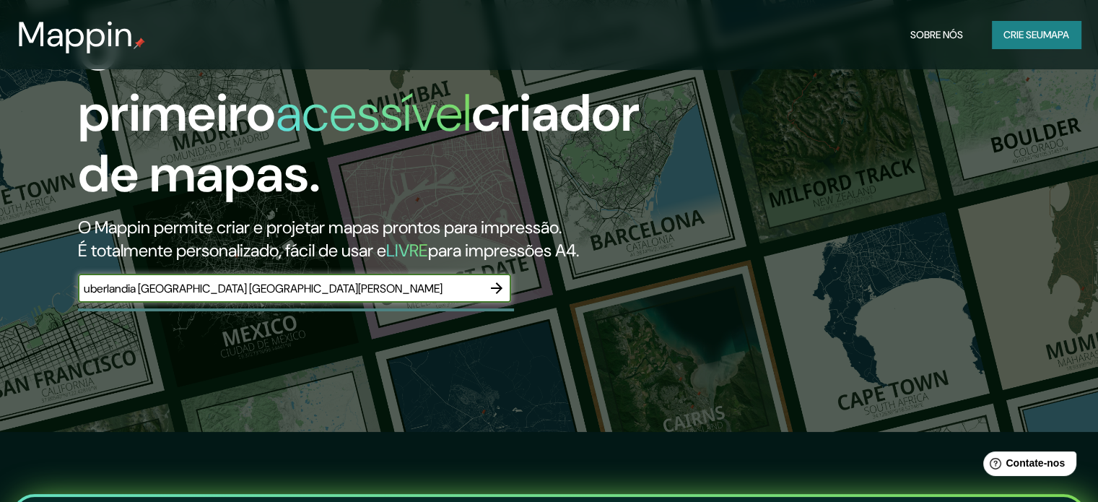
scroll to position [72, 0]
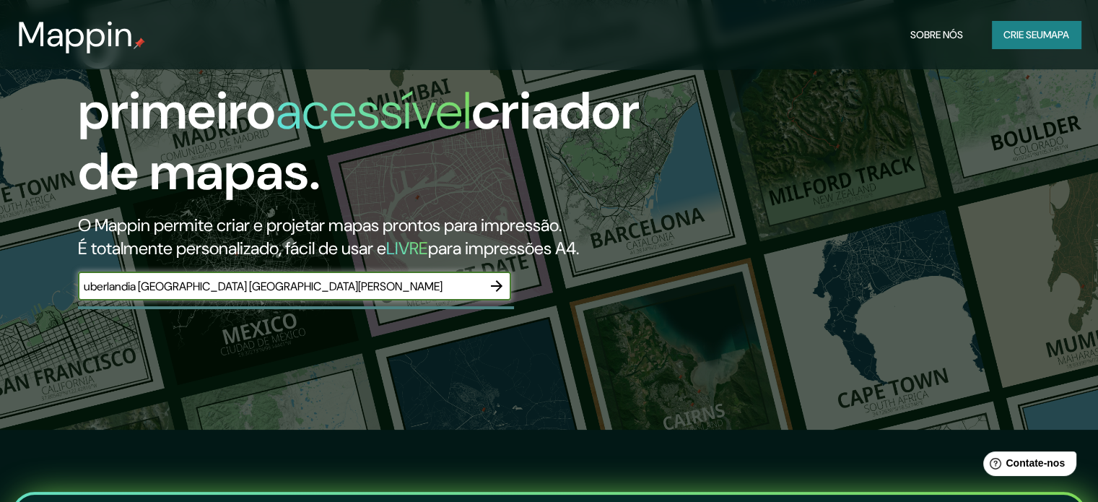
click at [494, 285] on icon "button" at bounding box center [497, 286] width 12 height 12
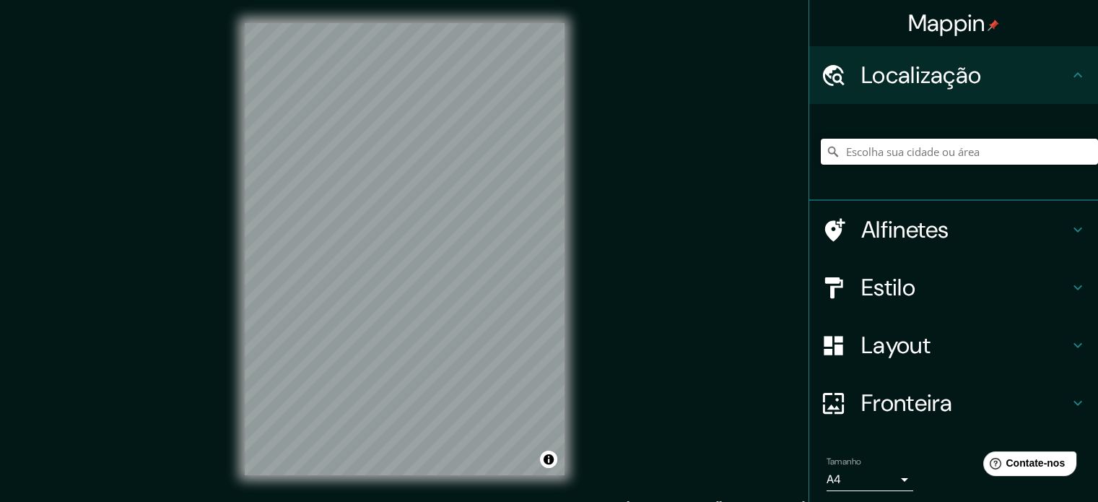
click at [1017, 140] on input "Escolha sua cidade ou área" at bounding box center [959, 152] width 277 height 26
click at [1009, 167] on div at bounding box center [959, 152] width 277 height 72
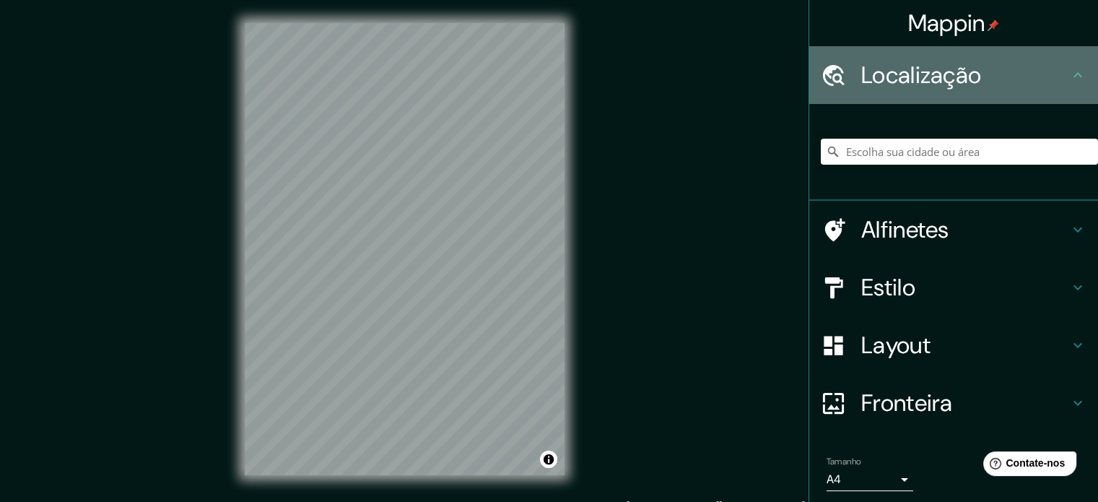
click at [1049, 80] on h4 "Localização" at bounding box center [966, 75] width 208 height 29
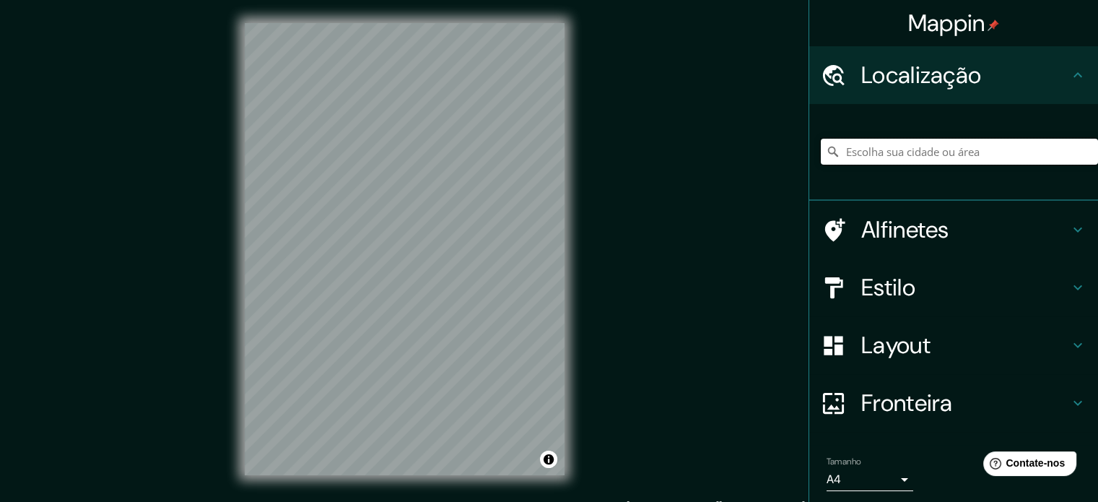
click at [1030, 147] on input "Escolha sua cidade ou área" at bounding box center [959, 152] width 277 height 26
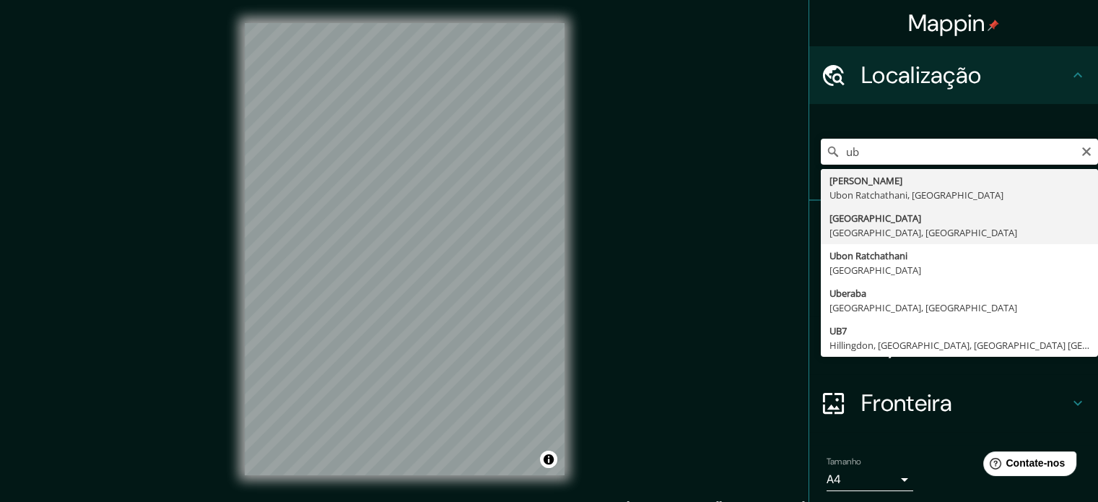
type input "Uberlândia, Minas Gerais, Brasil"
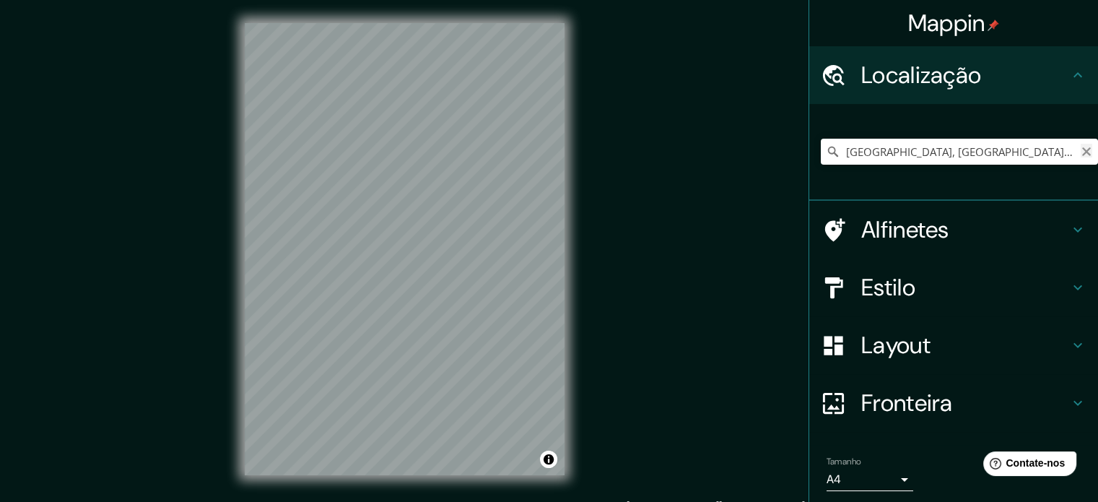
click at [1081, 153] on icon "Claro" at bounding box center [1087, 152] width 12 height 12
click at [1039, 149] on input "Escolha sua cidade ou área" at bounding box center [959, 152] width 277 height 26
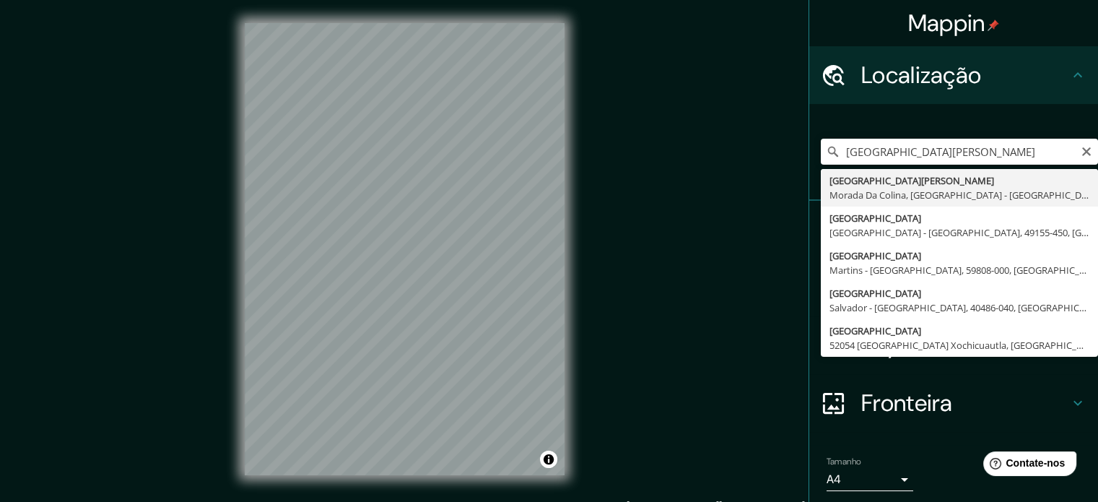
type input "[GEOGRAPHIC_DATA][PERSON_NAME], [GEOGRAPHIC_DATA], [GEOGRAPHIC_DATA] - [GEOGRAP…"
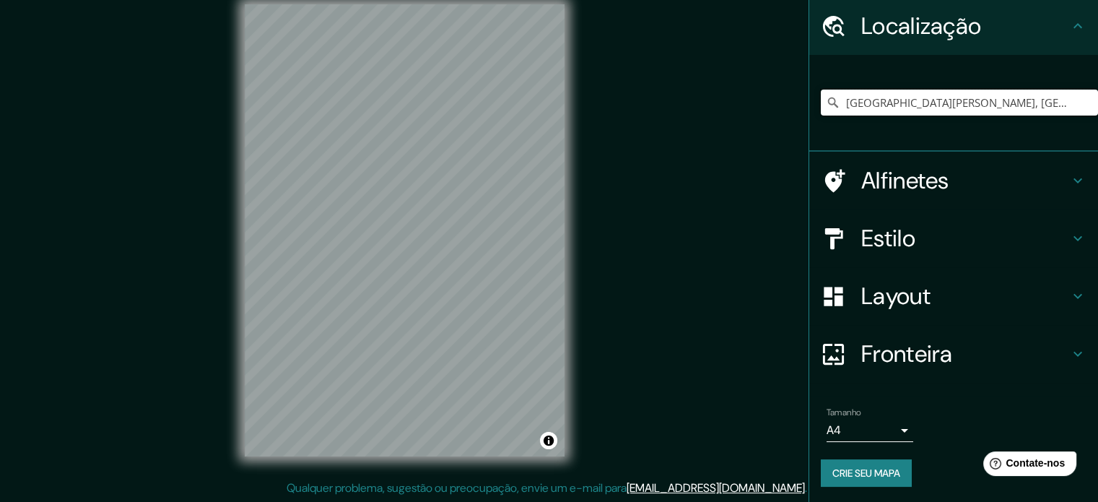
scroll to position [50, 0]
click at [850, 470] on font "Crie seu mapa" at bounding box center [867, 472] width 68 height 13
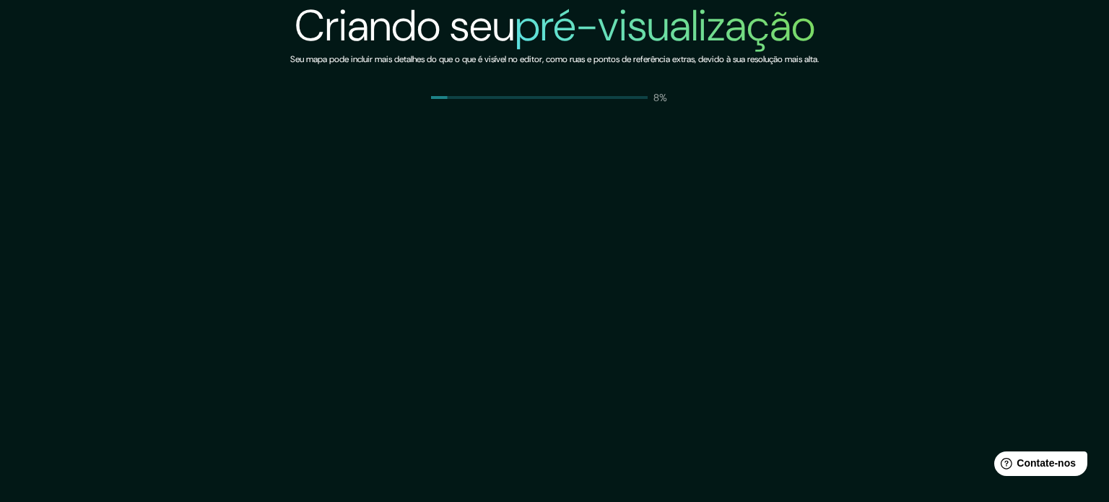
drag, startPoint x: 0, startPoint y: 0, endPoint x: 779, endPoint y: 443, distance: 896.5
click at [779, 443] on div "Criando seu pré-visualização Seu mapa pode incluir mais detalhes do que o que é…" at bounding box center [554, 251] width 1109 height 502
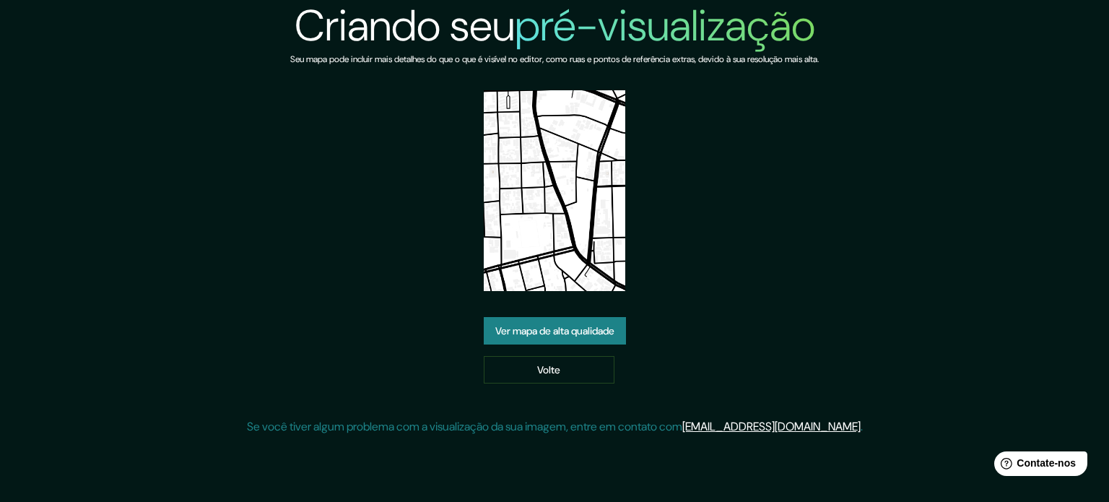
click at [581, 331] on font "Ver mapa de alta qualidade" at bounding box center [554, 330] width 119 height 13
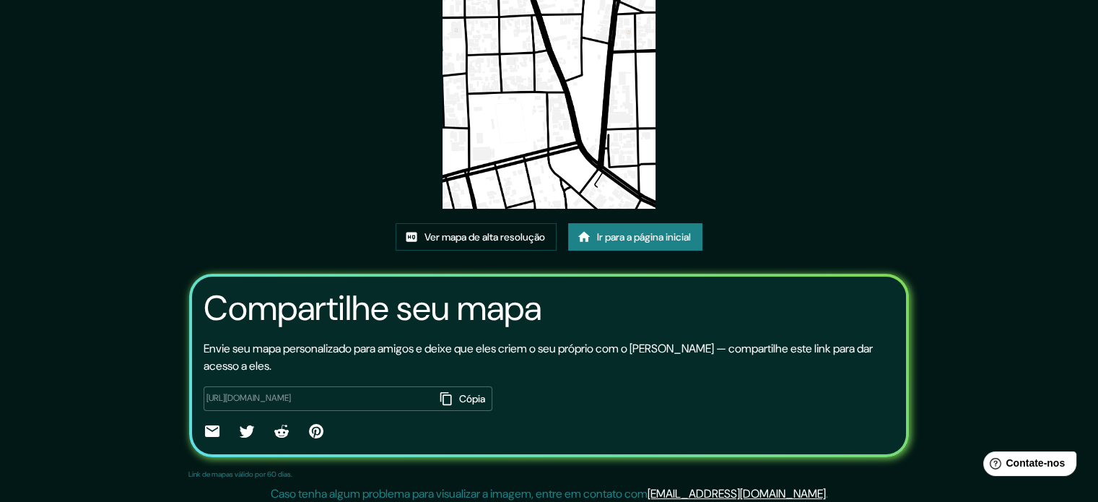
scroll to position [162, 0]
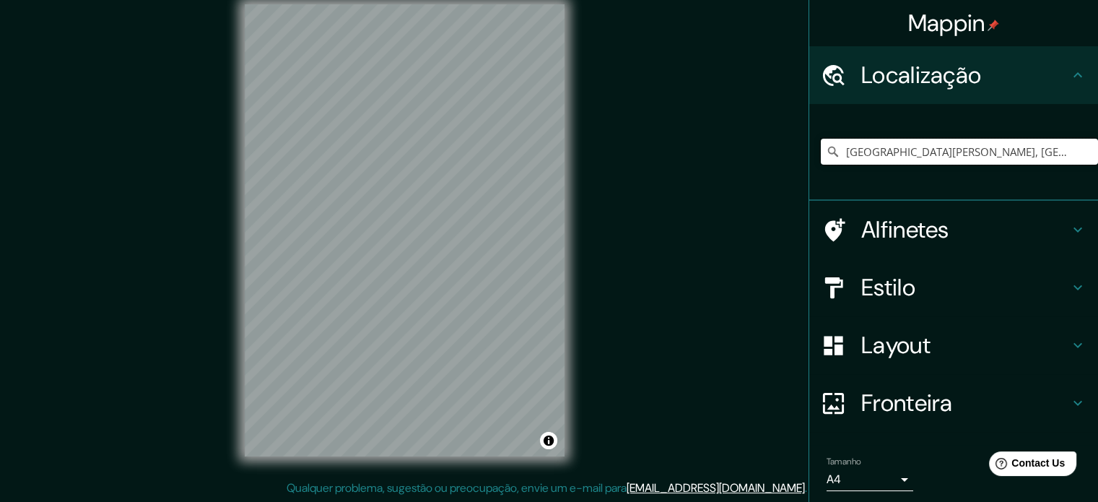
click at [1057, 155] on input "[GEOGRAPHIC_DATA][PERSON_NAME], [GEOGRAPHIC_DATA], [GEOGRAPHIC_DATA] - [GEOGRAP…" at bounding box center [959, 152] width 277 height 26
click at [1072, 160] on input "[GEOGRAPHIC_DATA][PERSON_NAME], [GEOGRAPHIC_DATA], [GEOGRAPHIC_DATA] - [GEOGRAP…" at bounding box center [959, 152] width 277 height 26
click at [752, 165] on div "Mappin Localização [GEOGRAPHIC_DATA][PERSON_NAME], [GEOGRAPHIC_DATA], [GEOGRAPH…" at bounding box center [549, 241] width 1098 height 521
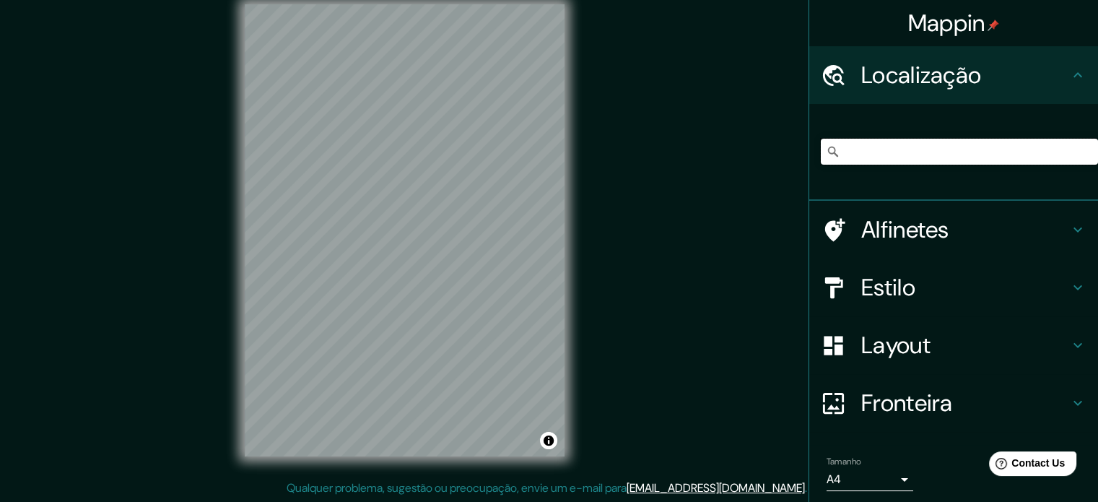
drag, startPoint x: 835, startPoint y: 155, endPoint x: 1108, endPoint y: 156, distance: 273.7
click at [1098, 156] on html "Mappin Localização [GEOGRAPHIC_DATA][PERSON_NAME], [GEOGRAPHIC_DATA], [GEOGRAPH…" at bounding box center [549, 232] width 1098 height 502
click at [940, 160] on input "Escolha sua cidade ou área" at bounding box center [959, 152] width 277 height 26
paste input "[GEOGRAPHIC_DATA][PERSON_NAME], [GEOGRAPHIC_DATA], [GEOGRAPHIC_DATA] - [GEOGRAP…"
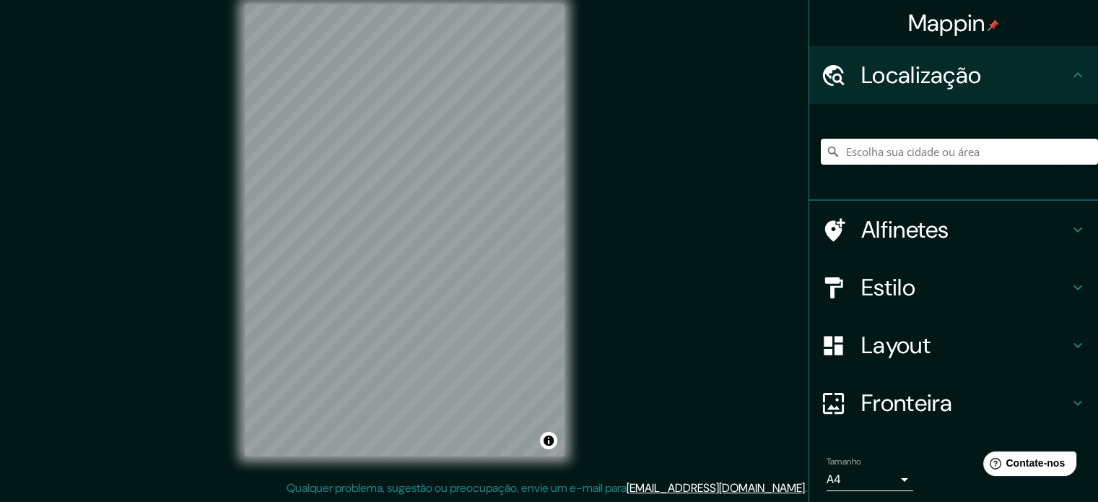
type input "[GEOGRAPHIC_DATA][PERSON_NAME], [GEOGRAPHIC_DATA], [GEOGRAPHIC_DATA] - [GEOGRAP…"
click at [862, 291] on font "Estilo" at bounding box center [889, 287] width 54 height 30
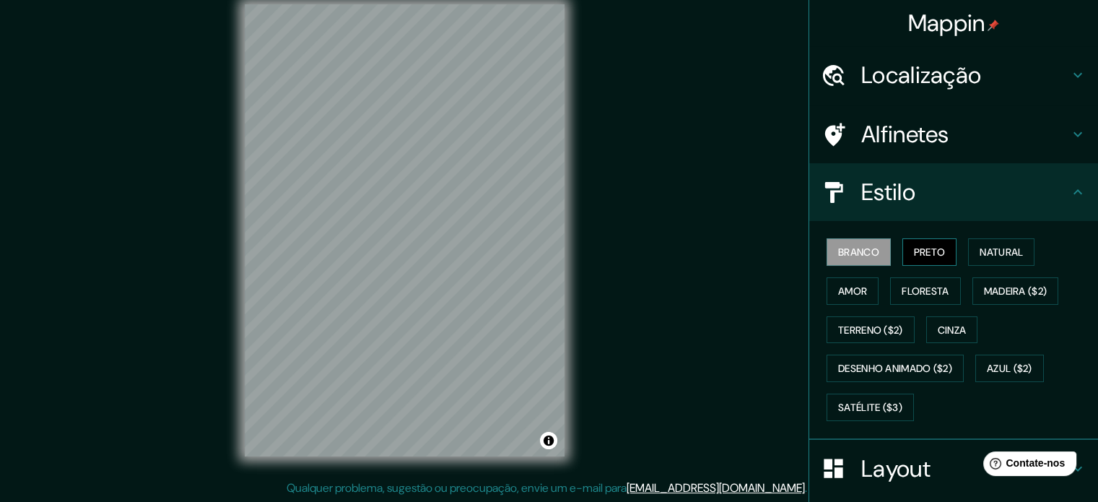
click at [903, 257] on button "Preto" at bounding box center [930, 251] width 55 height 27
